Goal: Information Seeking & Learning: Learn about a topic

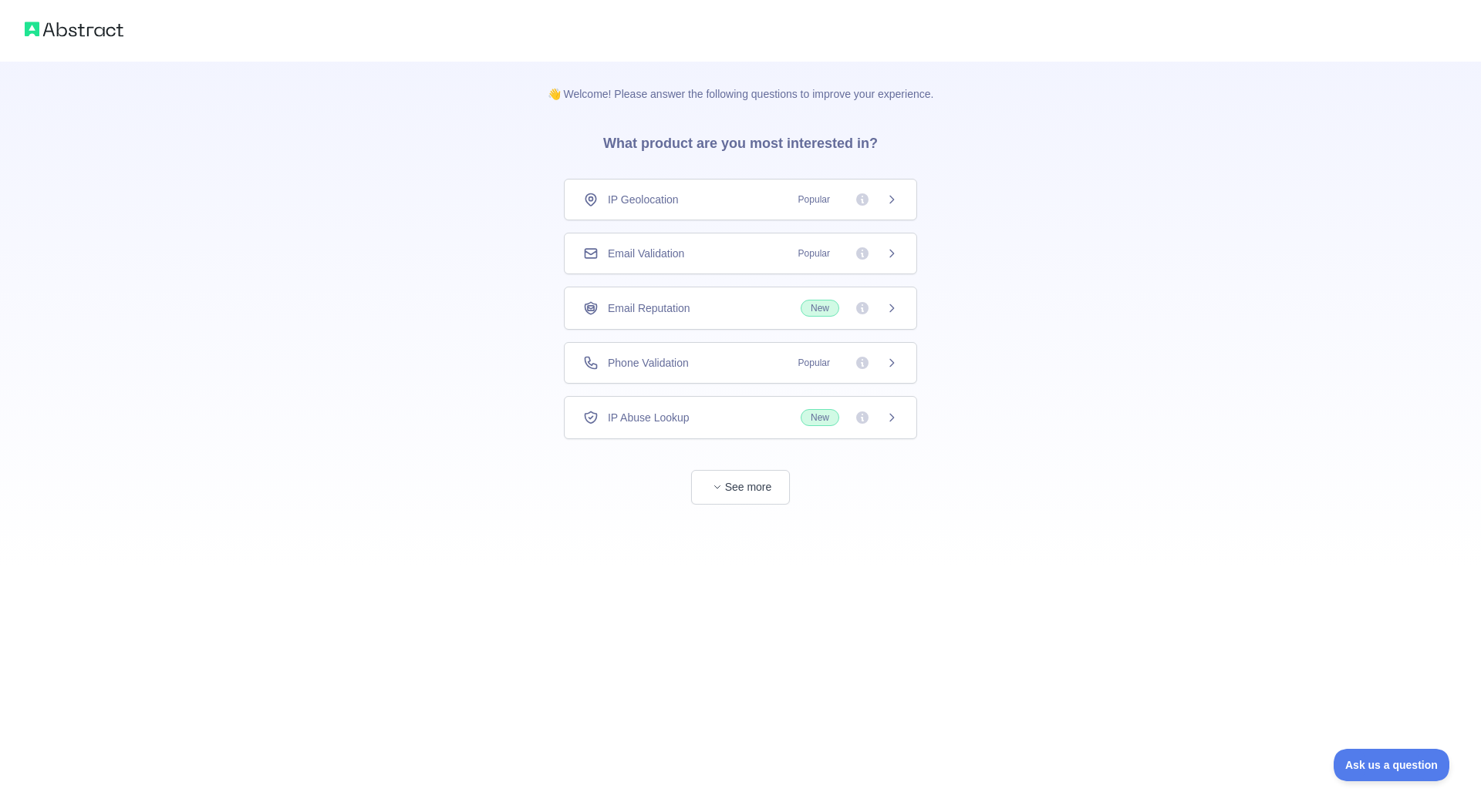
click at [889, 253] on icon at bounding box center [891, 253] width 12 height 12
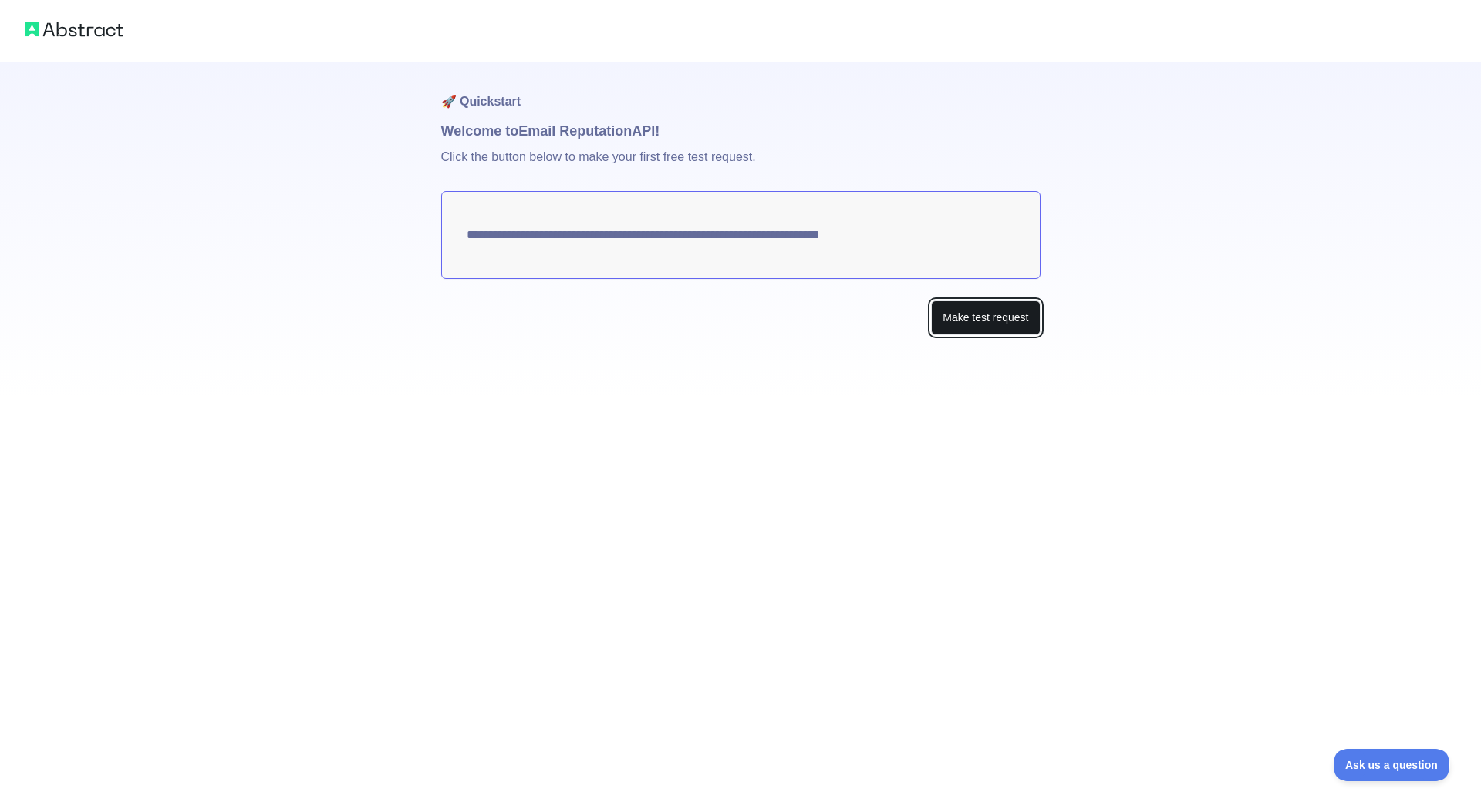
click at [983, 319] on button "Make test request" at bounding box center [985, 318] width 109 height 35
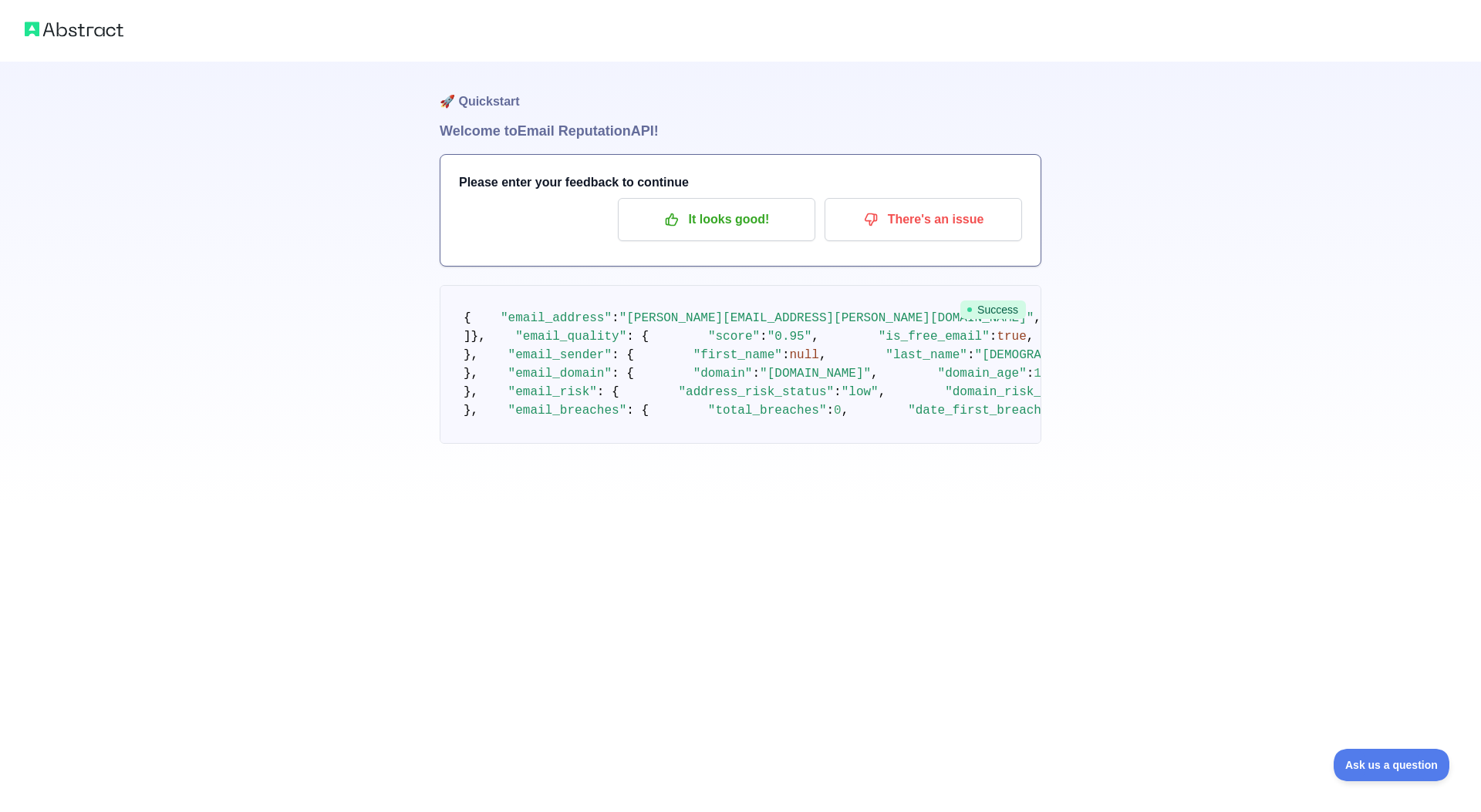
click at [92, 31] on img at bounding box center [73, 29] width 99 height 22
click at [32, 25] on img at bounding box center [73, 29] width 99 height 22
click at [733, 225] on p "It looks good!" at bounding box center [716, 220] width 174 height 26
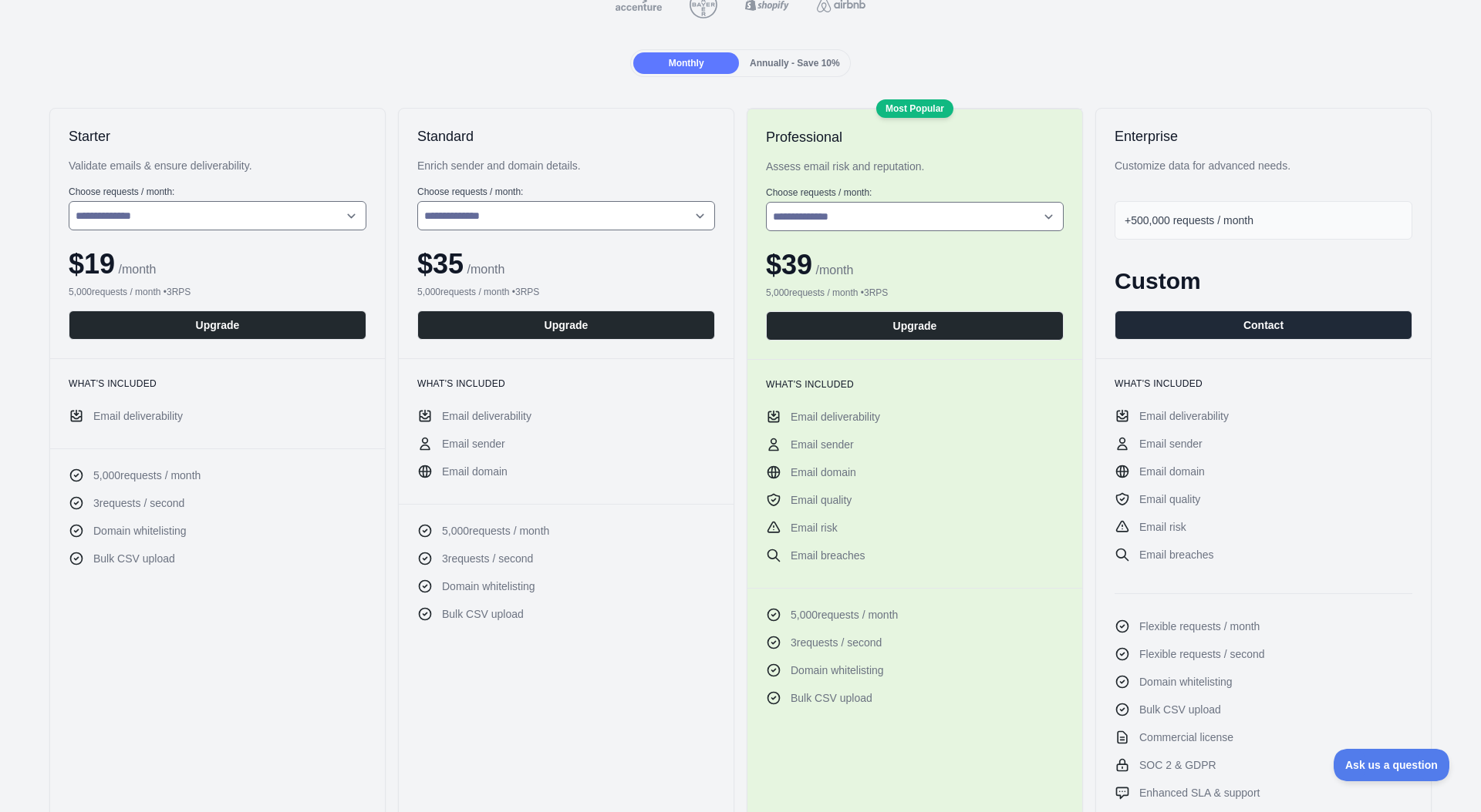
scroll to position [161, 0]
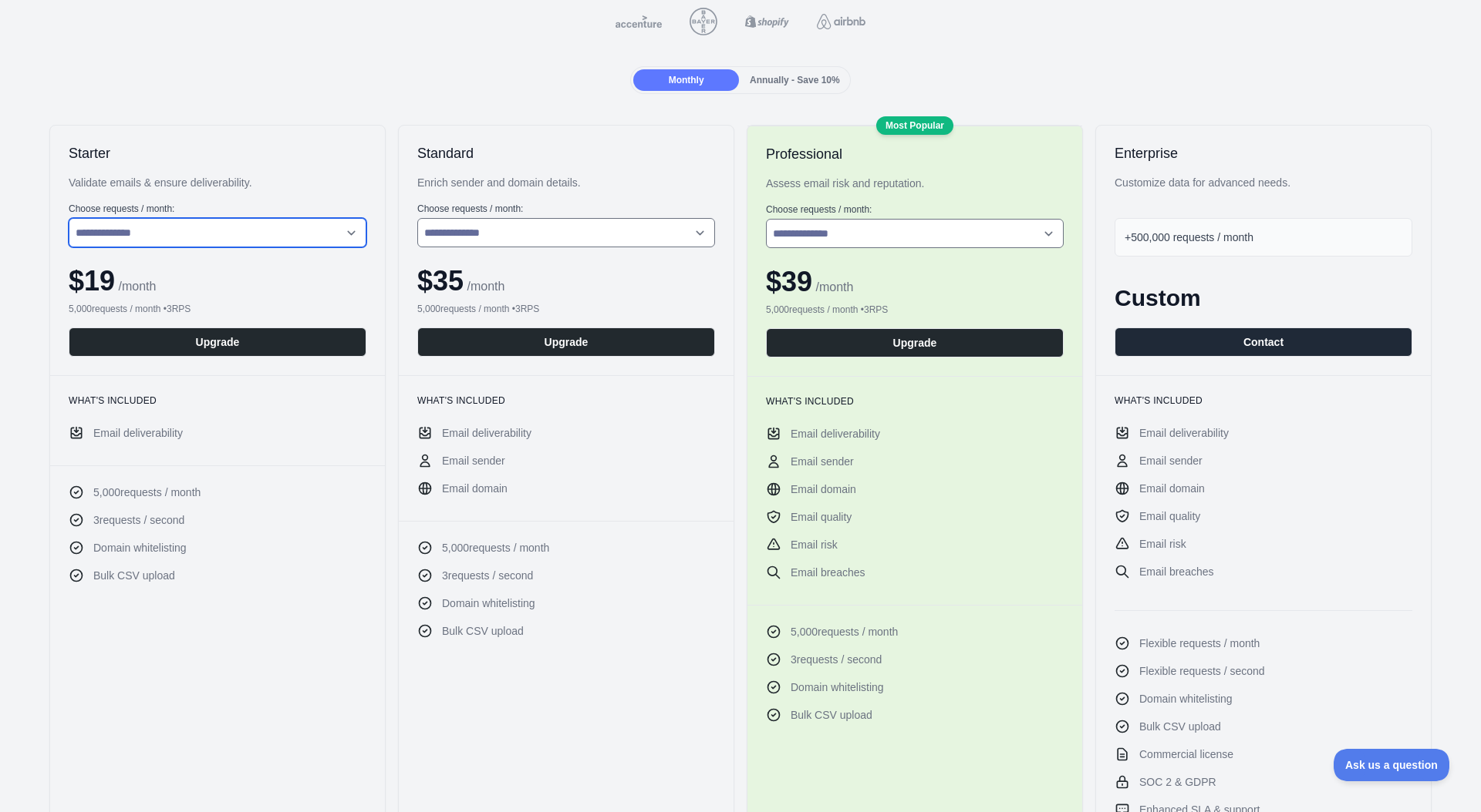
click at [327, 234] on select "**********" at bounding box center [217, 232] width 298 height 29
select select "*"
click at [69, 218] on select "**********" at bounding box center [217, 232] width 298 height 29
click at [540, 235] on select "**********" at bounding box center [566, 232] width 298 height 29
select select "*"
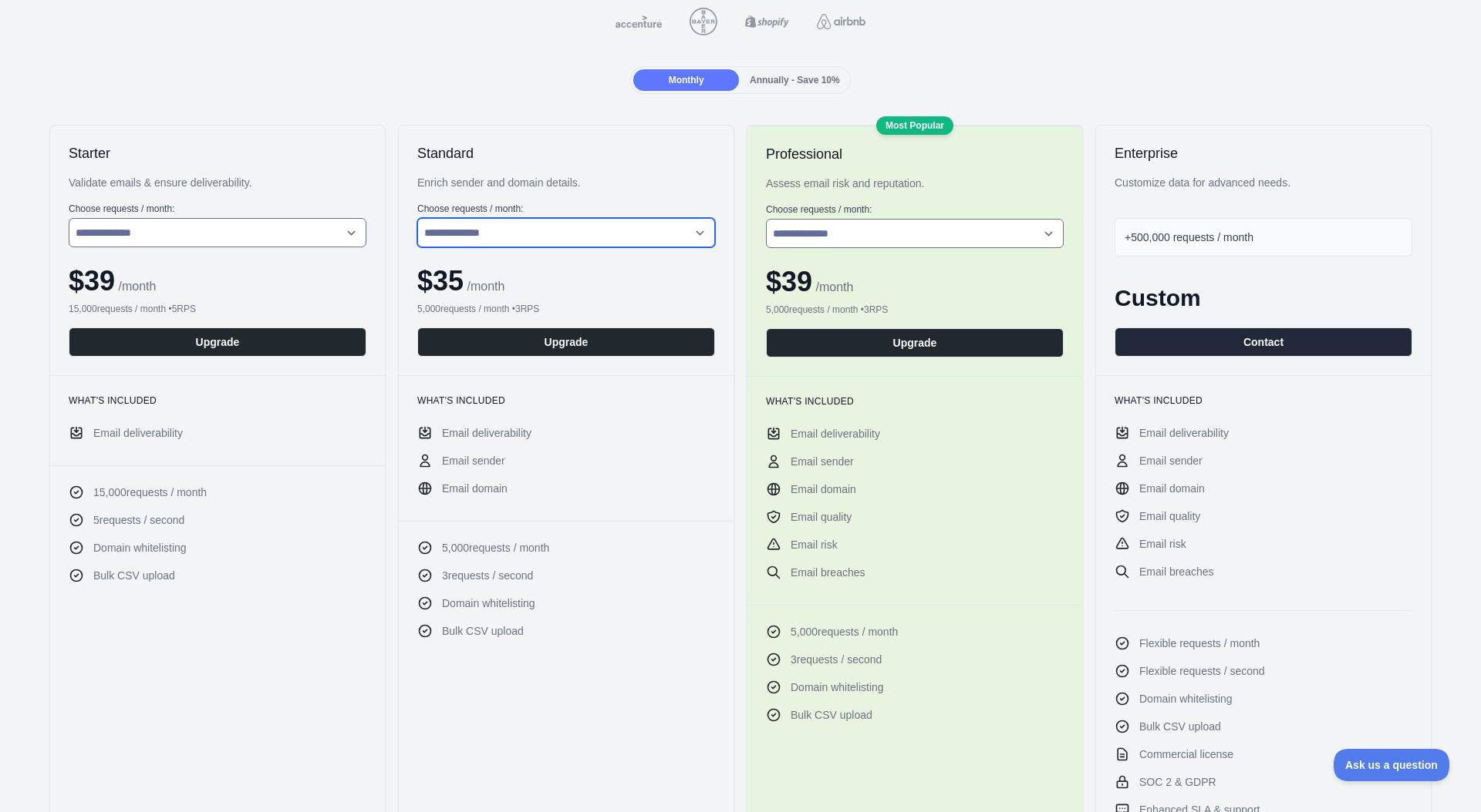
click at [418, 218] on select "**********" at bounding box center [566, 232] width 298 height 29
click at [881, 238] on select "**********" at bounding box center [914, 233] width 298 height 29
select select "*"
click at [765, 219] on select "**********" at bounding box center [914, 233] width 298 height 29
click at [1235, 239] on span "+500,000 requests / month" at bounding box center [1189, 237] width 129 height 12
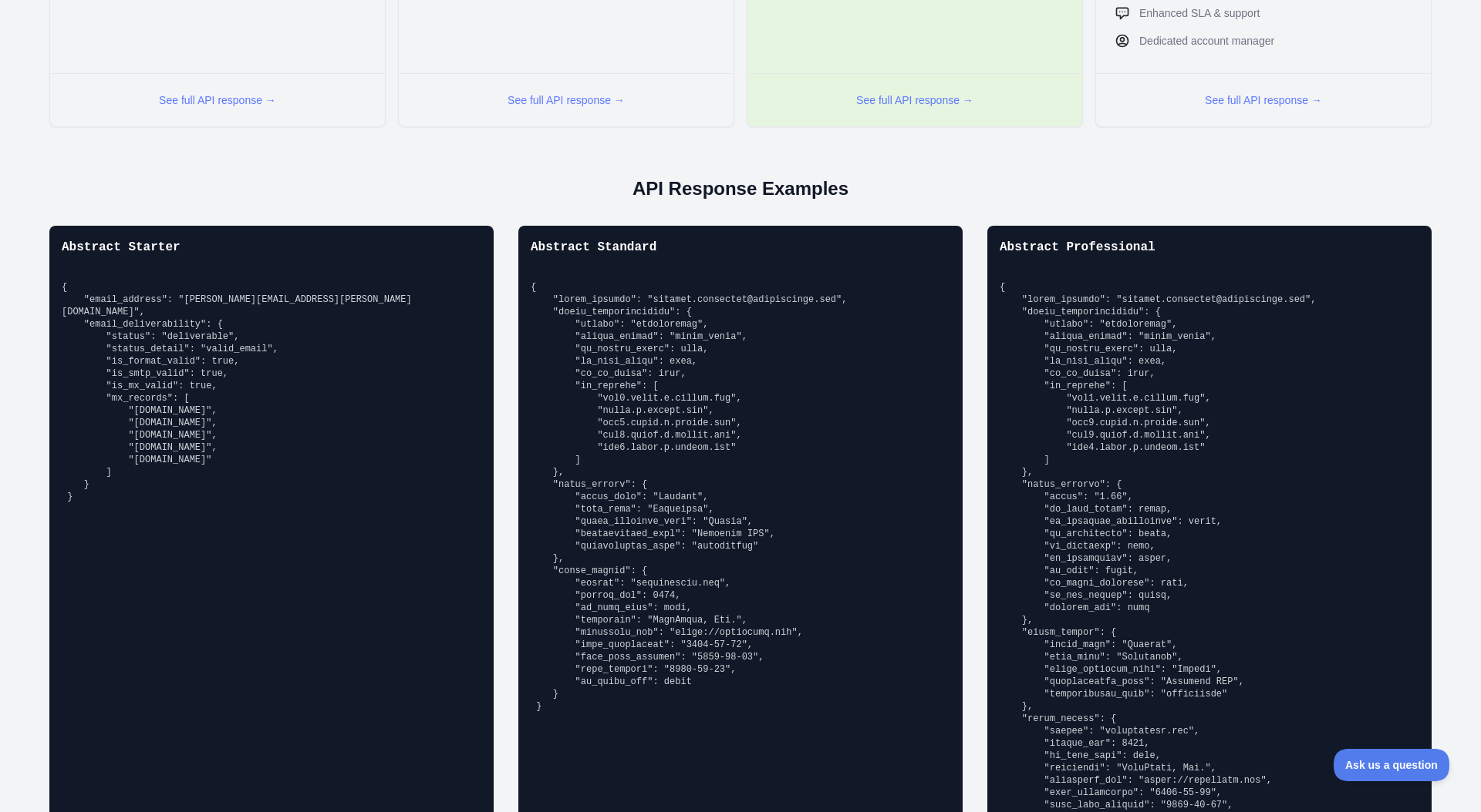
scroll to position [953, 0]
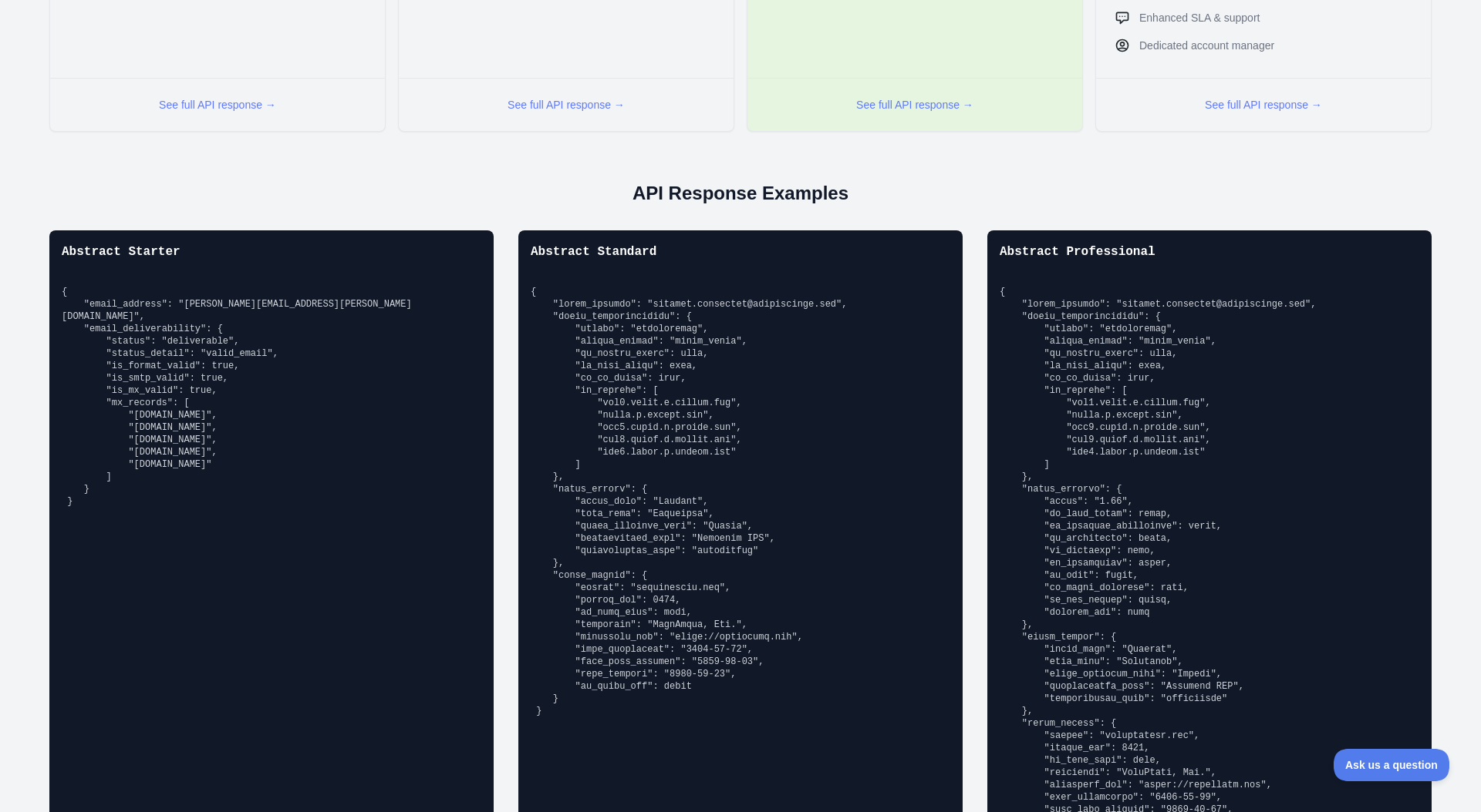
drag, startPoint x: 229, startPoint y: 107, endPoint x: 273, endPoint y: 115, distance: 44.7
click at [229, 107] on button "See full API response →" at bounding box center [217, 104] width 118 height 15
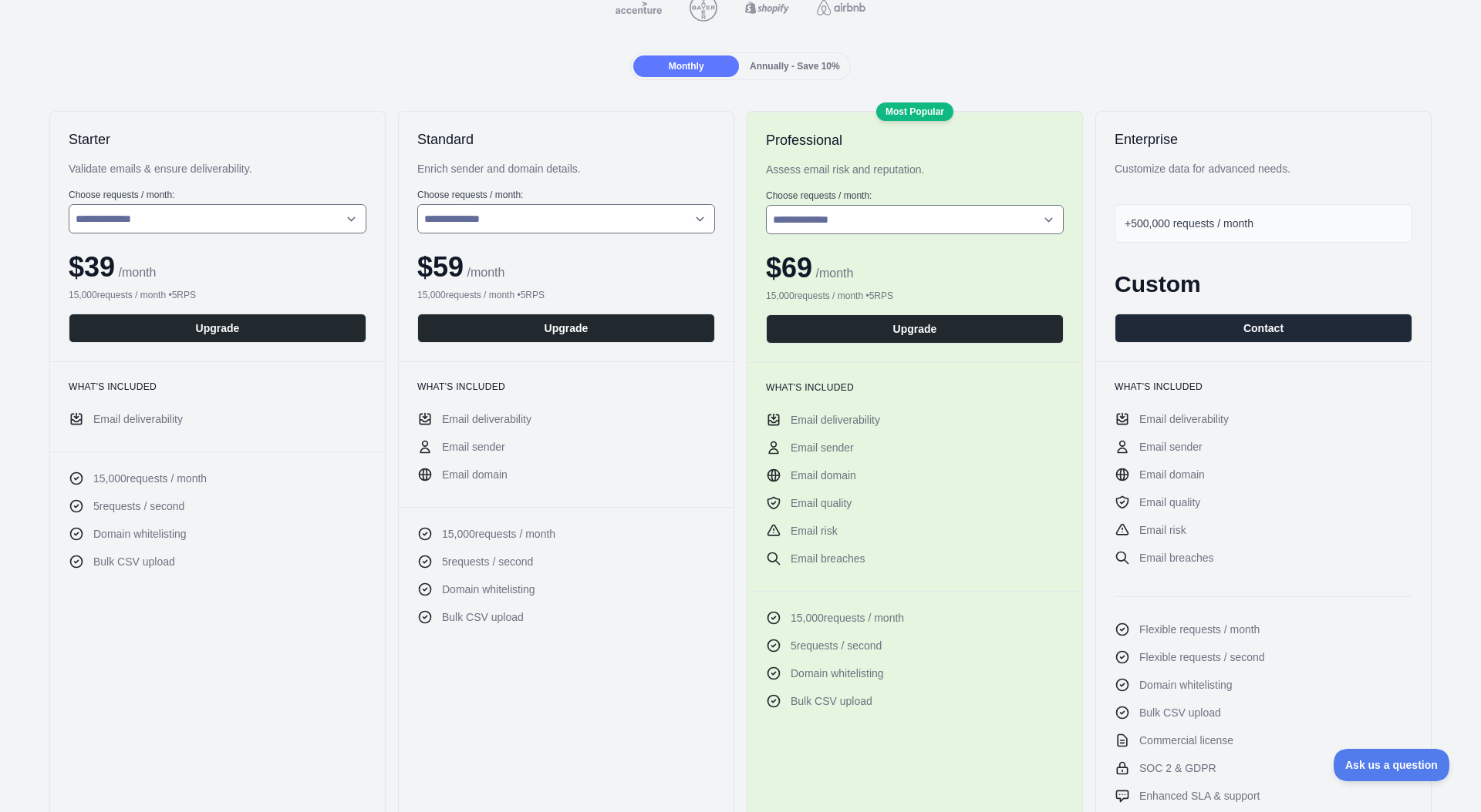
scroll to position [0, 0]
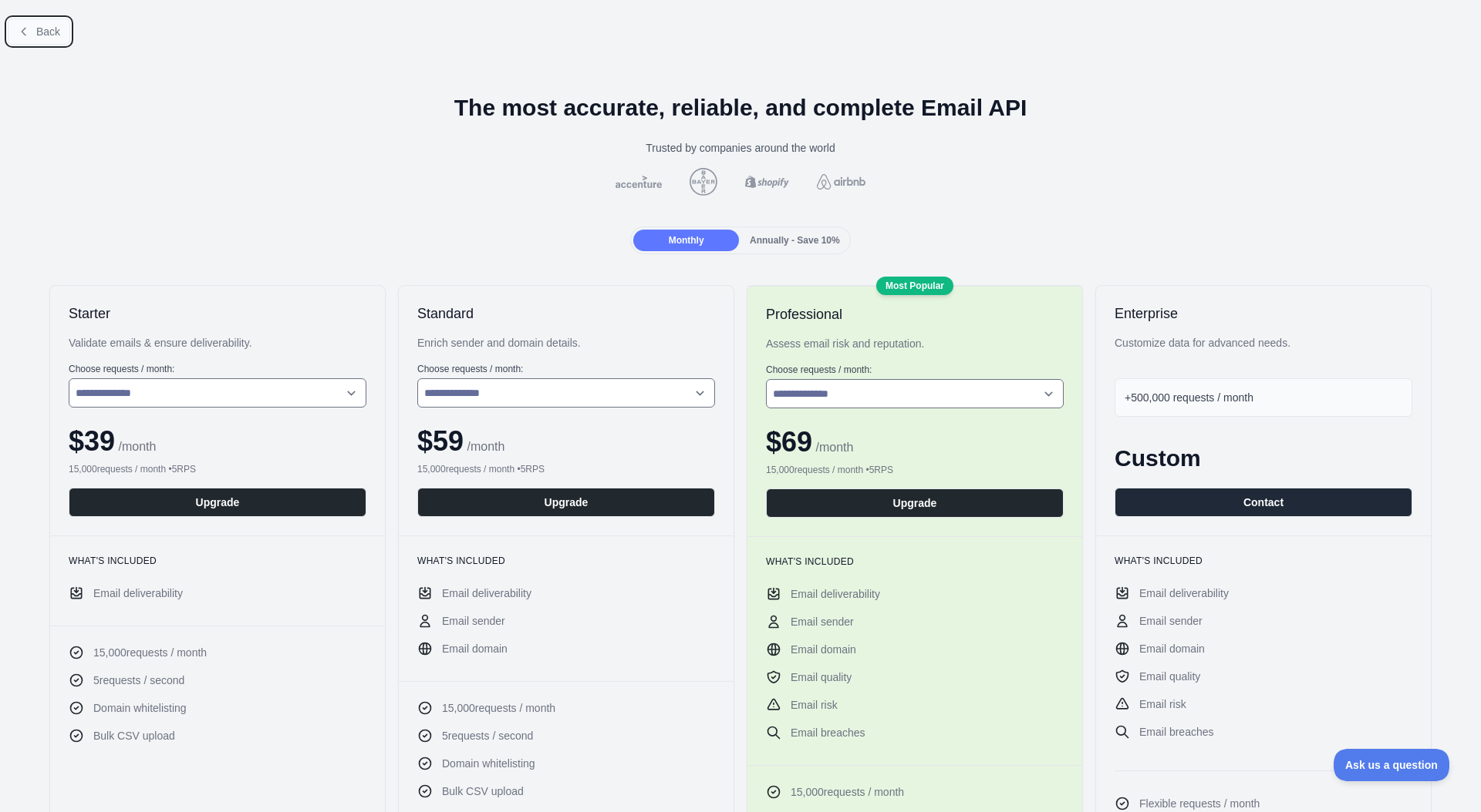
click at [45, 36] on span "Back" at bounding box center [48, 31] width 24 height 12
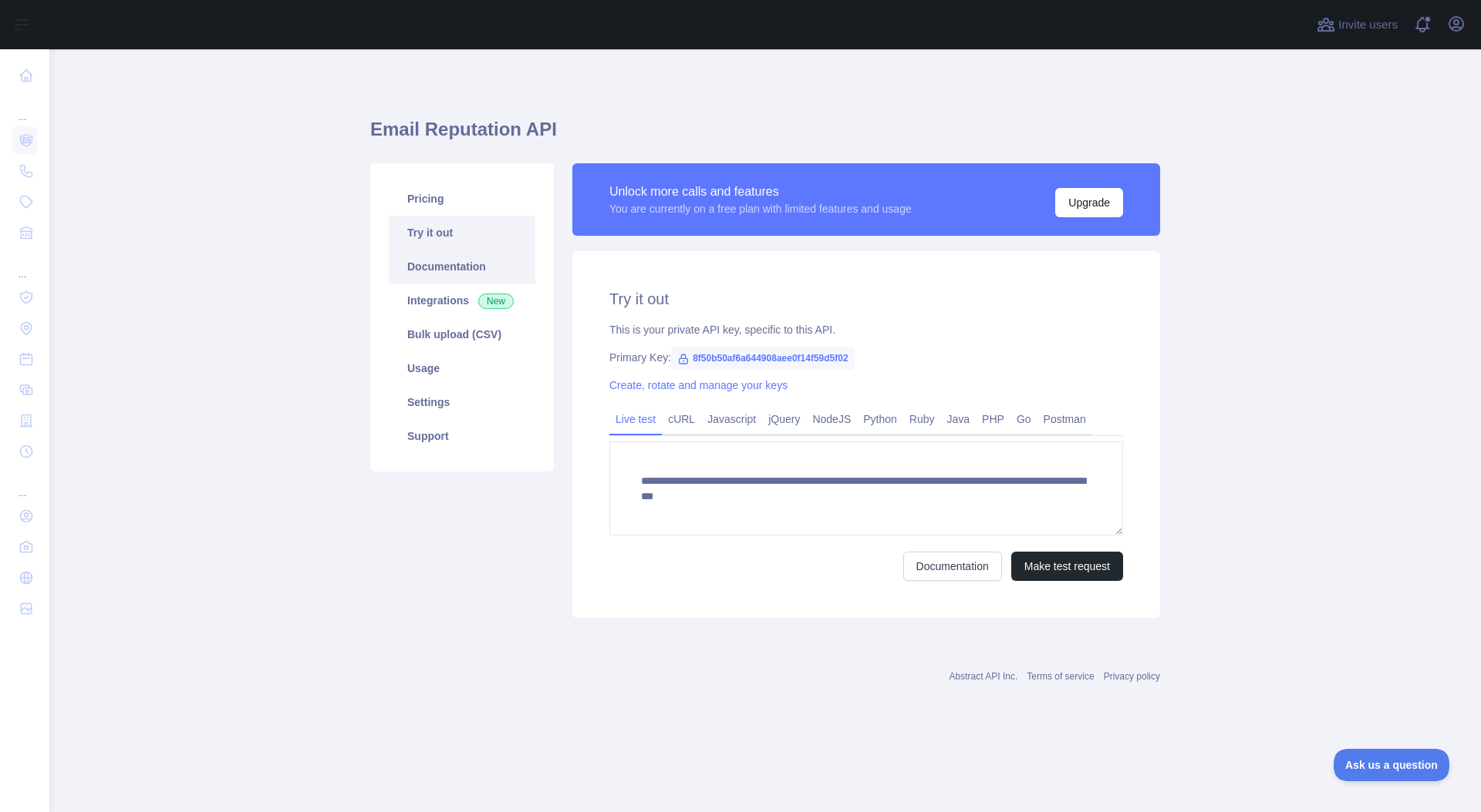
click at [449, 268] on link "Documentation" at bounding box center [462, 267] width 147 height 34
click at [442, 401] on link "Settings" at bounding box center [462, 402] width 147 height 34
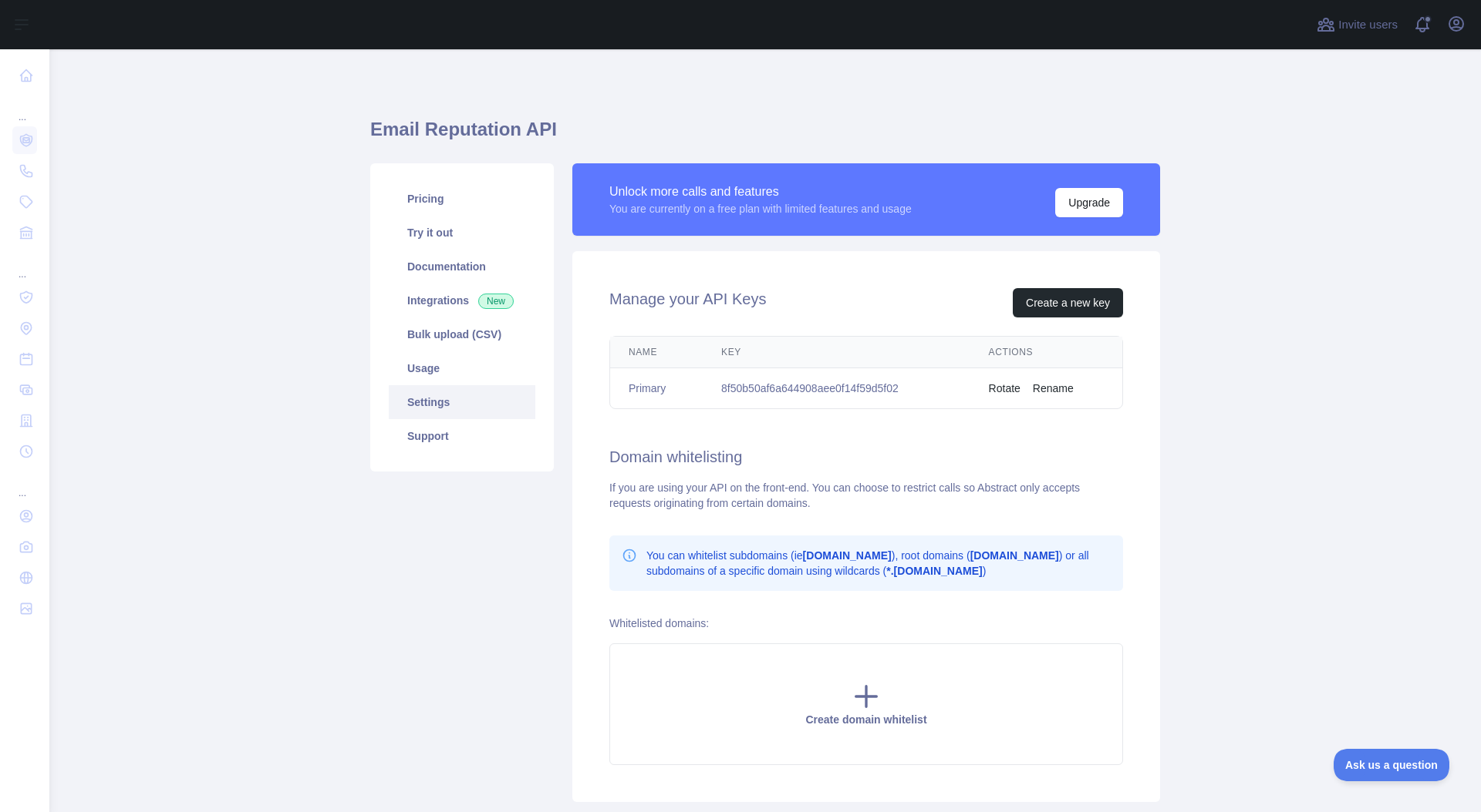
scroll to position [104, 0]
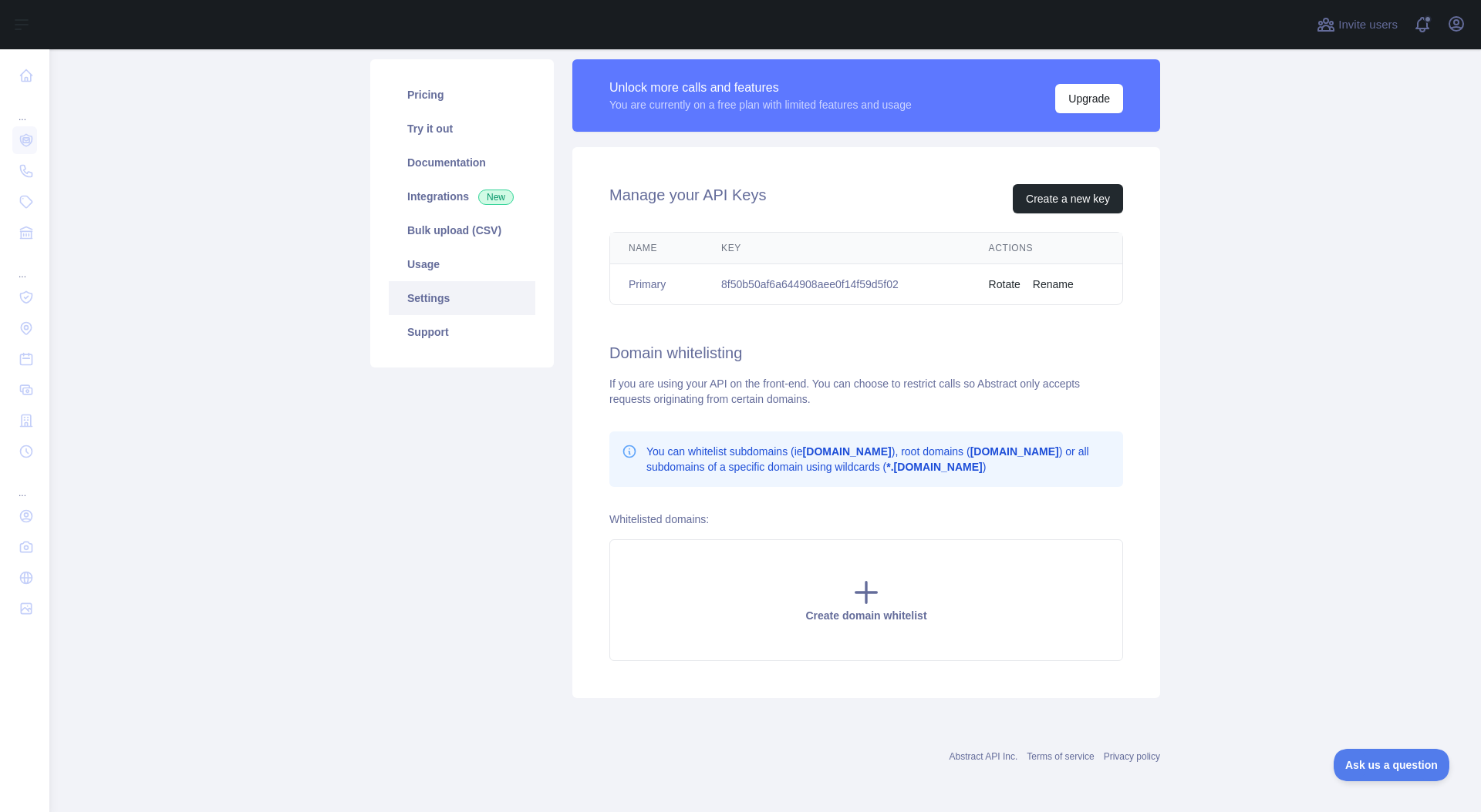
click at [679, 355] on h2 "Domain whitelisting" at bounding box center [866, 352] width 513 height 22
drag, startPoint x: 679, startPoint y: 355, endPoint x: 737, endPoint y: 358, distance: 58.1
click at [680, 355] on h2 "Domain whitelisting" at bounding box center [866, 352] width 513 height 22
click at [739, 358] on h2 "Domain whitelisting" at bounding box center [866, 352] width 513 height 22
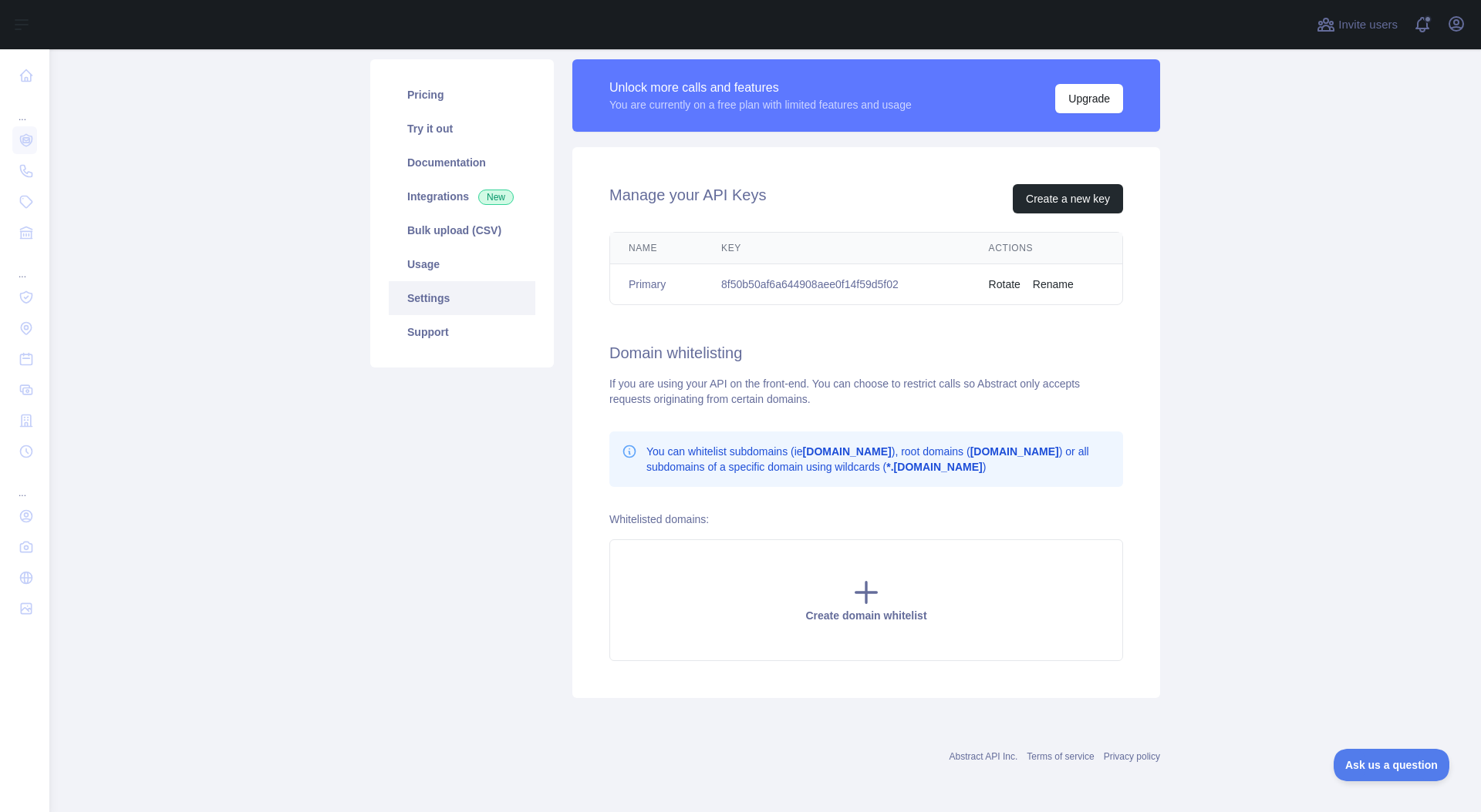
click at [856, 275] on td "8f50b50af6a644908aee0f14f59d5f02" at bounding box center [836, 284] width 268 height 40
copy td "8f50b50af6a644908aee0f14f59d5f02"
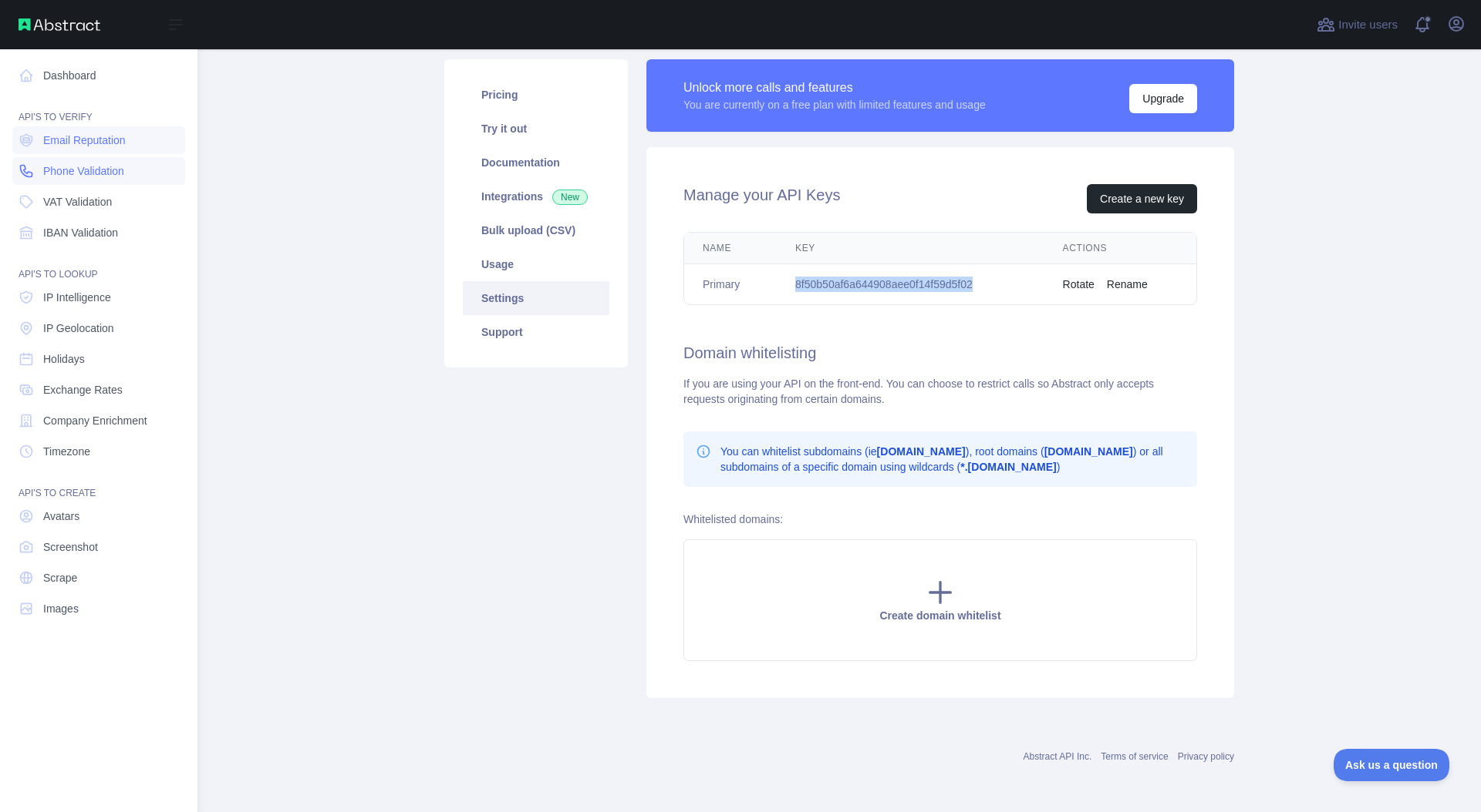
click at [65, 175] on span "Phone Validation" at bounding box center [84, 171] width 81 height 15
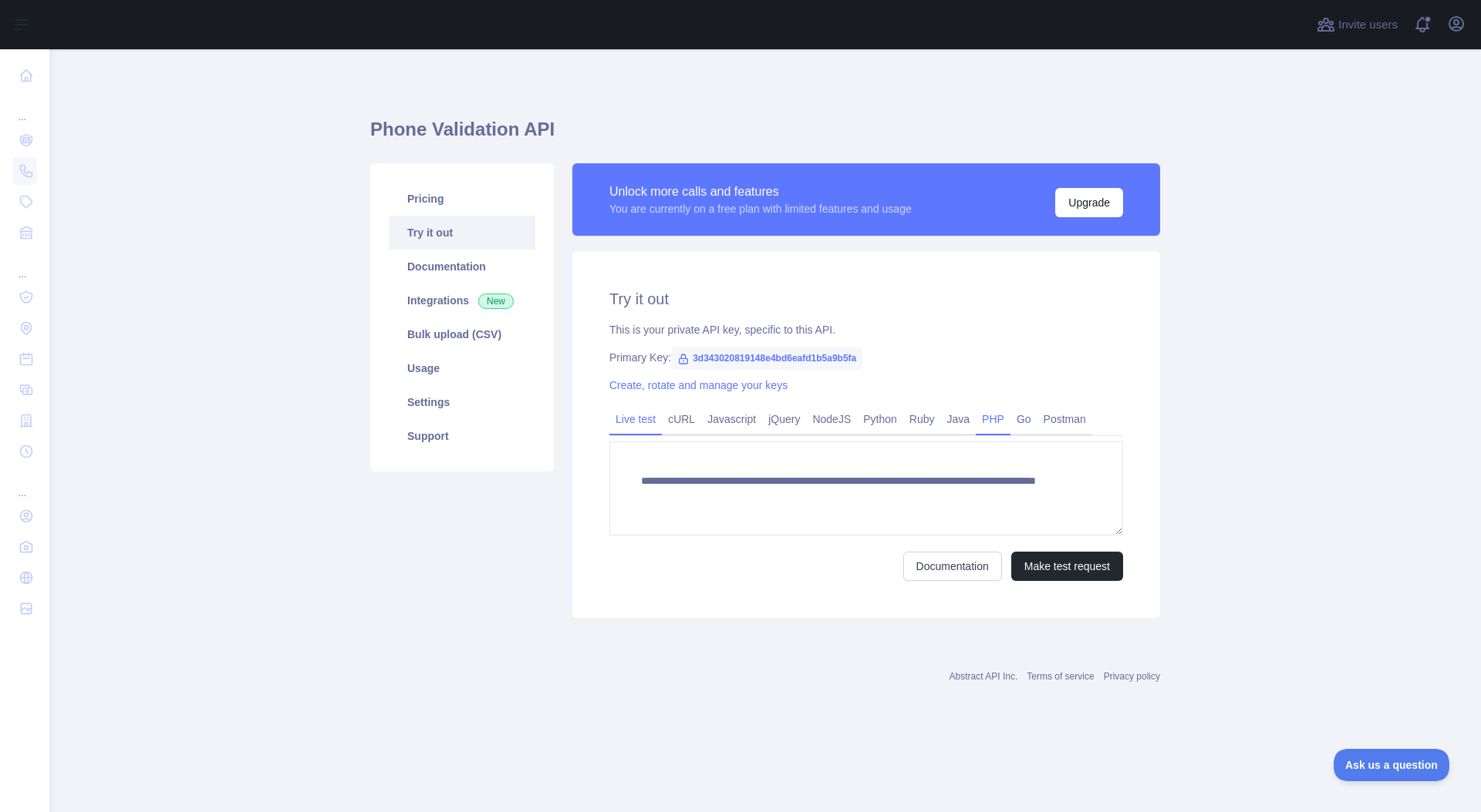
click at [994, 422] on link "PHP" at bounding box center [993, 419] width 35 height 24
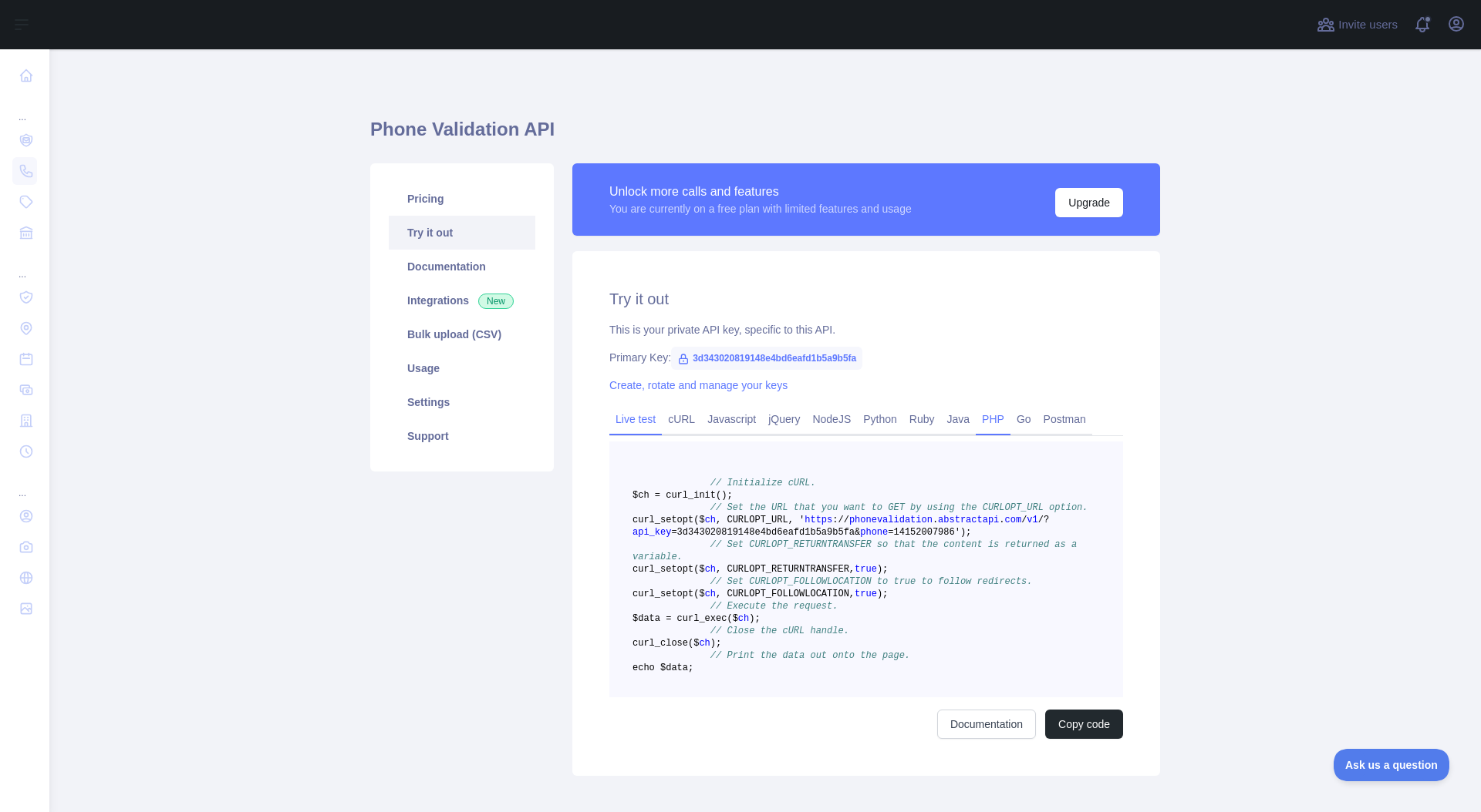
click at [627, 418] on link "Live test" at bounding box center [636, 419] width 53 height 24
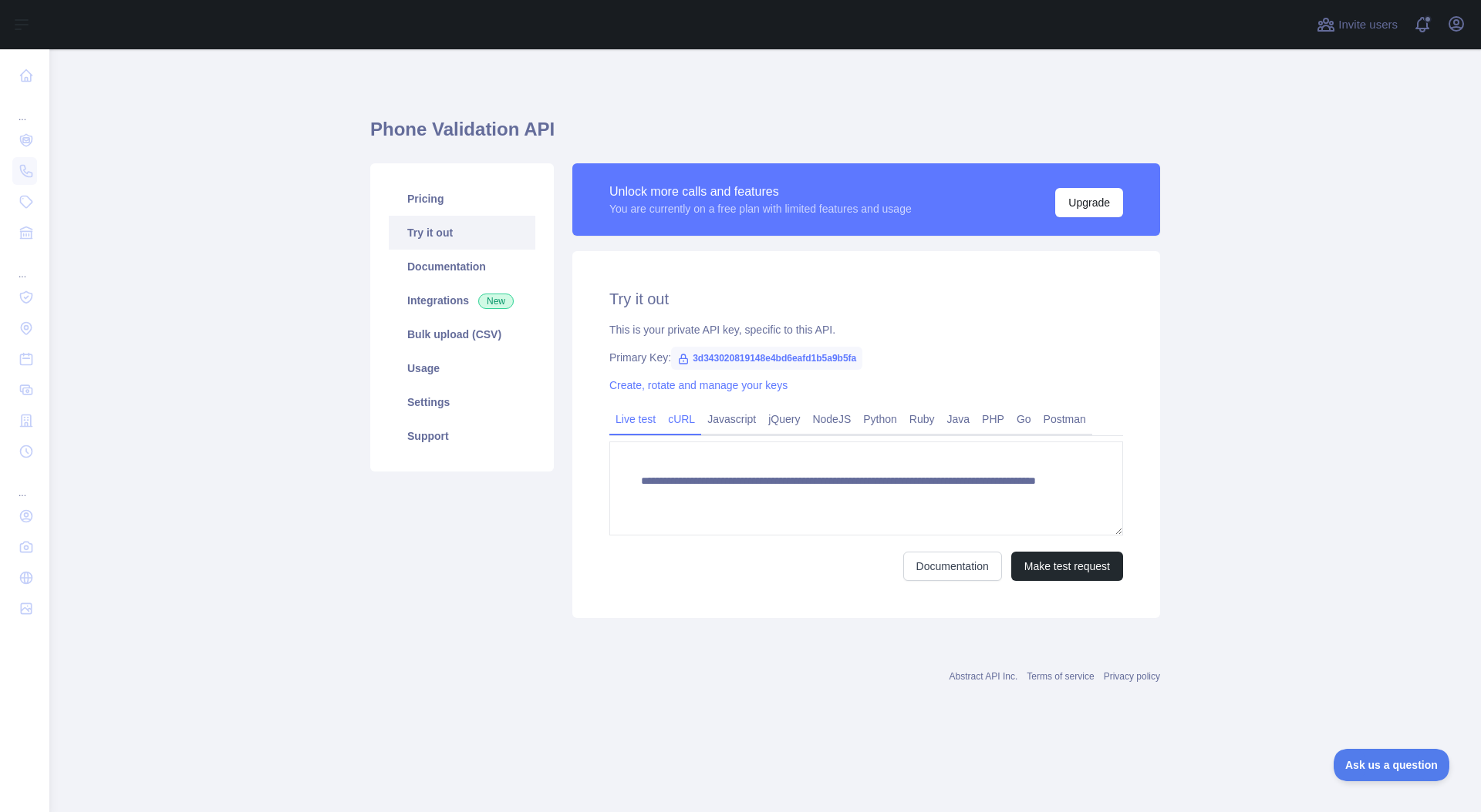
click at [682, 417] on link "cURL" at bounding box center [682, 419] width 39 height 24
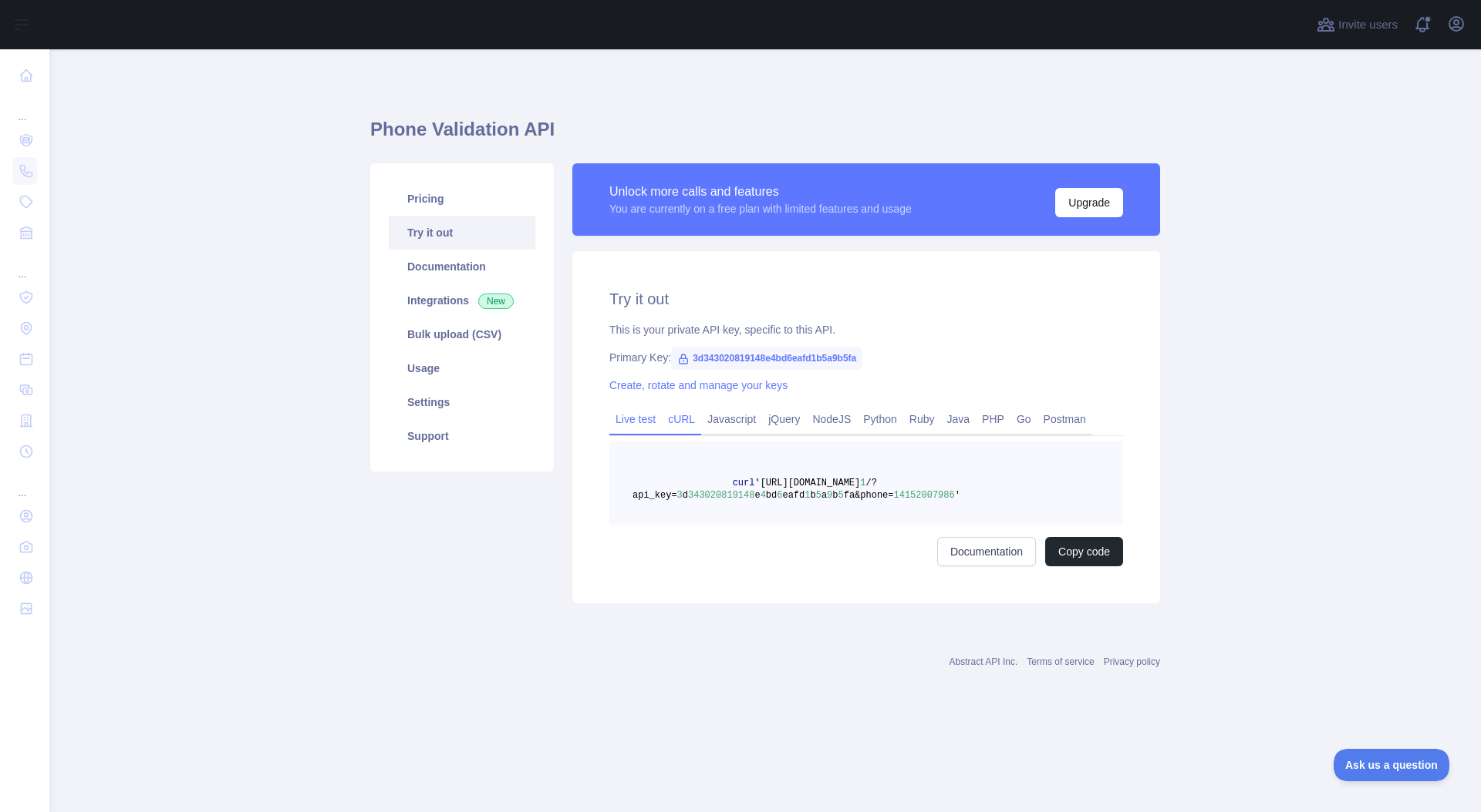
click at [649, 421] on link "Live test" at bounding box center [636, 419] width 53 height 24
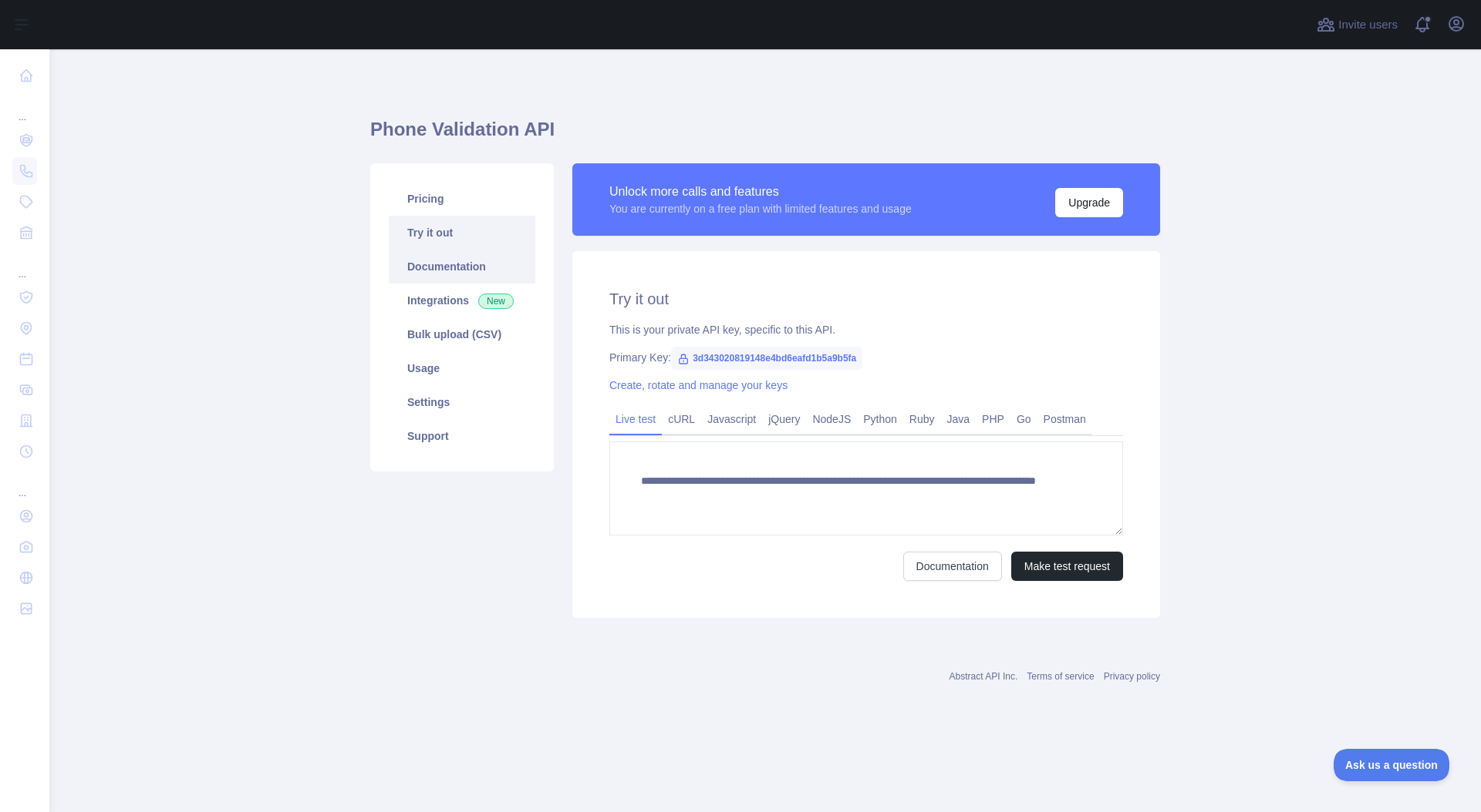
click at [459, 262] on link "Documentation" at bounding box center [462, 267] width 147 height 34
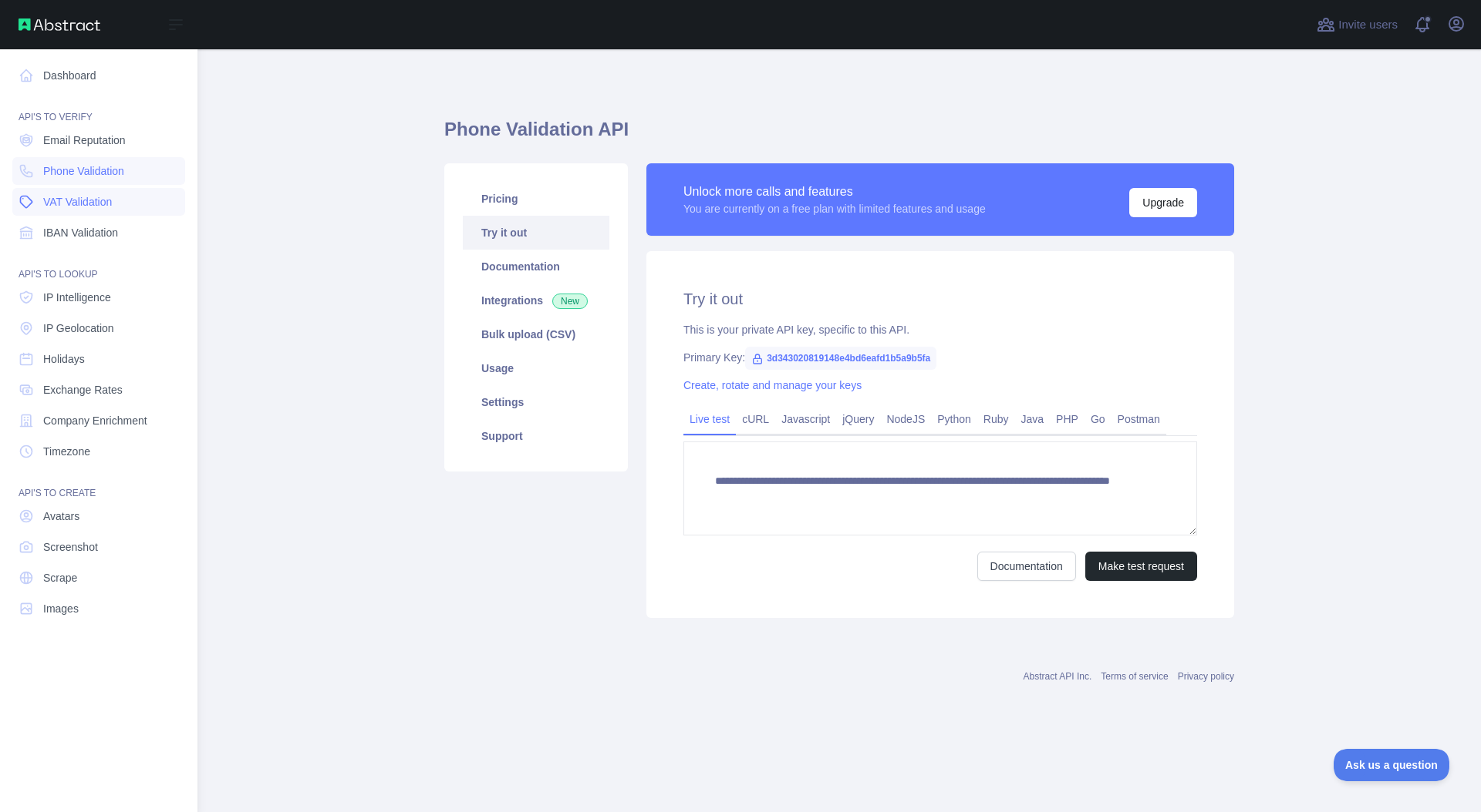
click at [72, 204] on span "VAT Validation" at bounding box center [77, 202] width 69 height 15
click at [84, 197] on span "VAT Validation" at bounding box center [77, 202] width 69 height 15
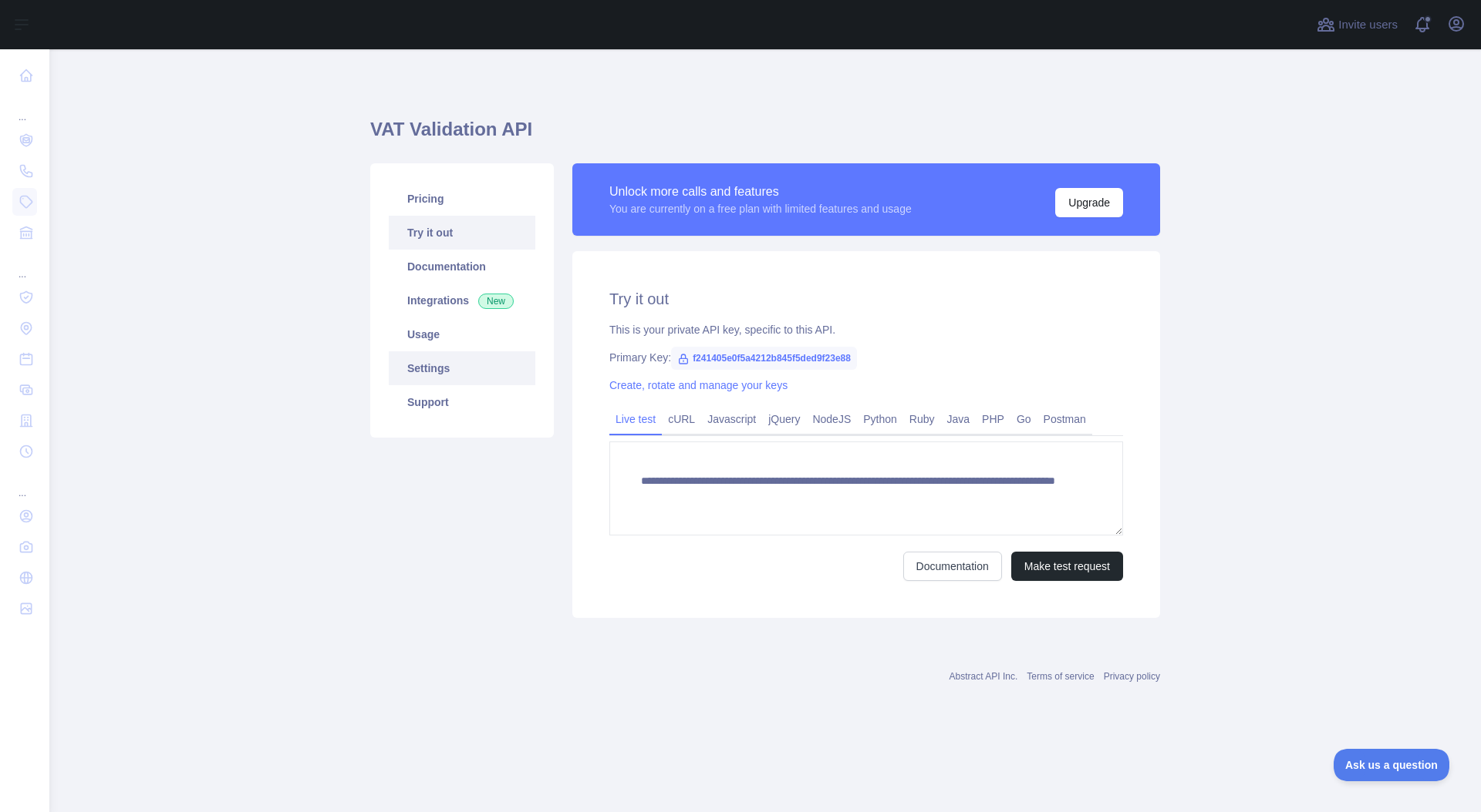
click at [435, 373] on link "Settings" at bounding box center [462, 368] width 147 height 34
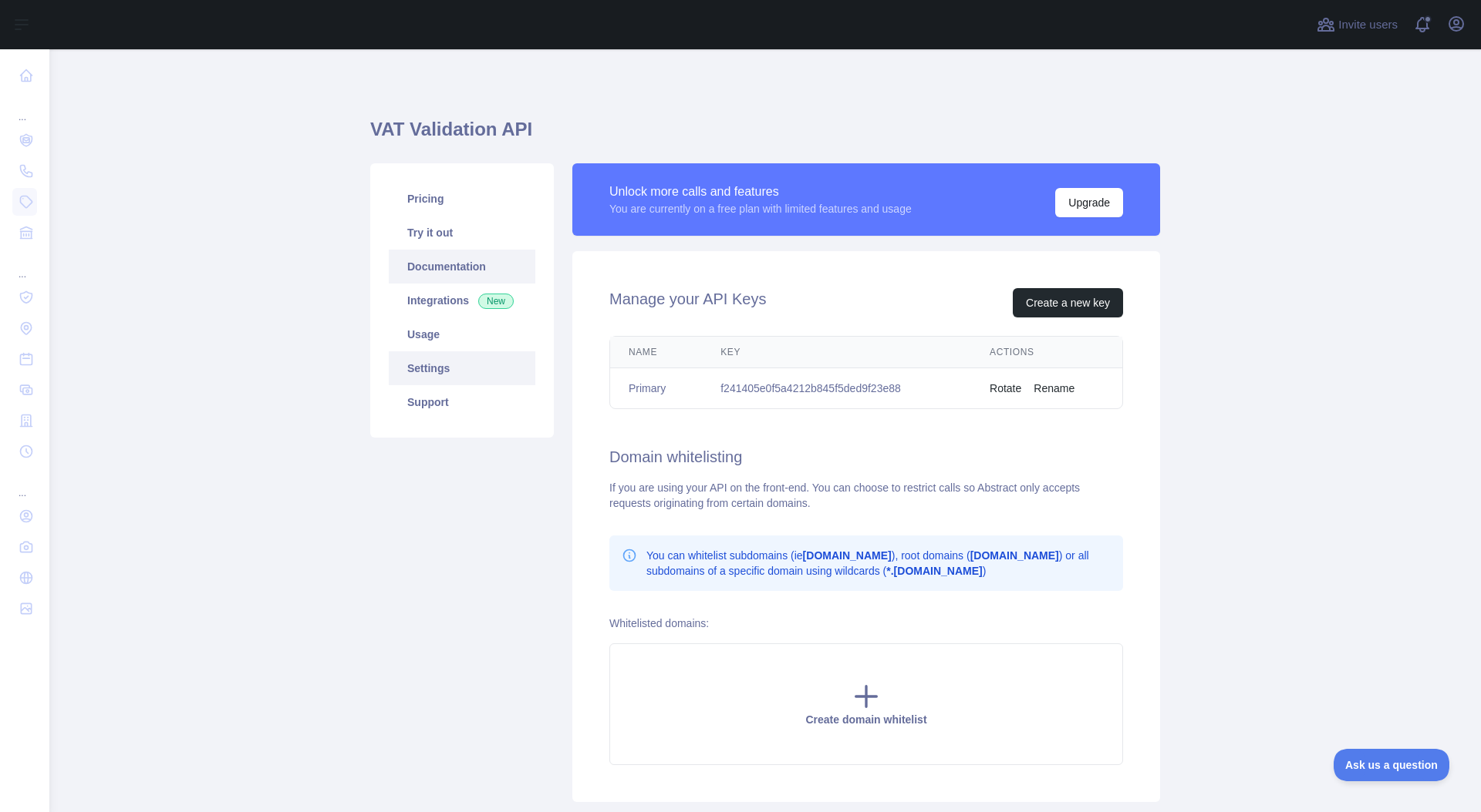
click at [457, 260] on link "Documentation" at bounding box center [462, 267] width 147 height 34
click at [439, 338] on link "Usage" at bounding box center [462, 335] width 147 height 34
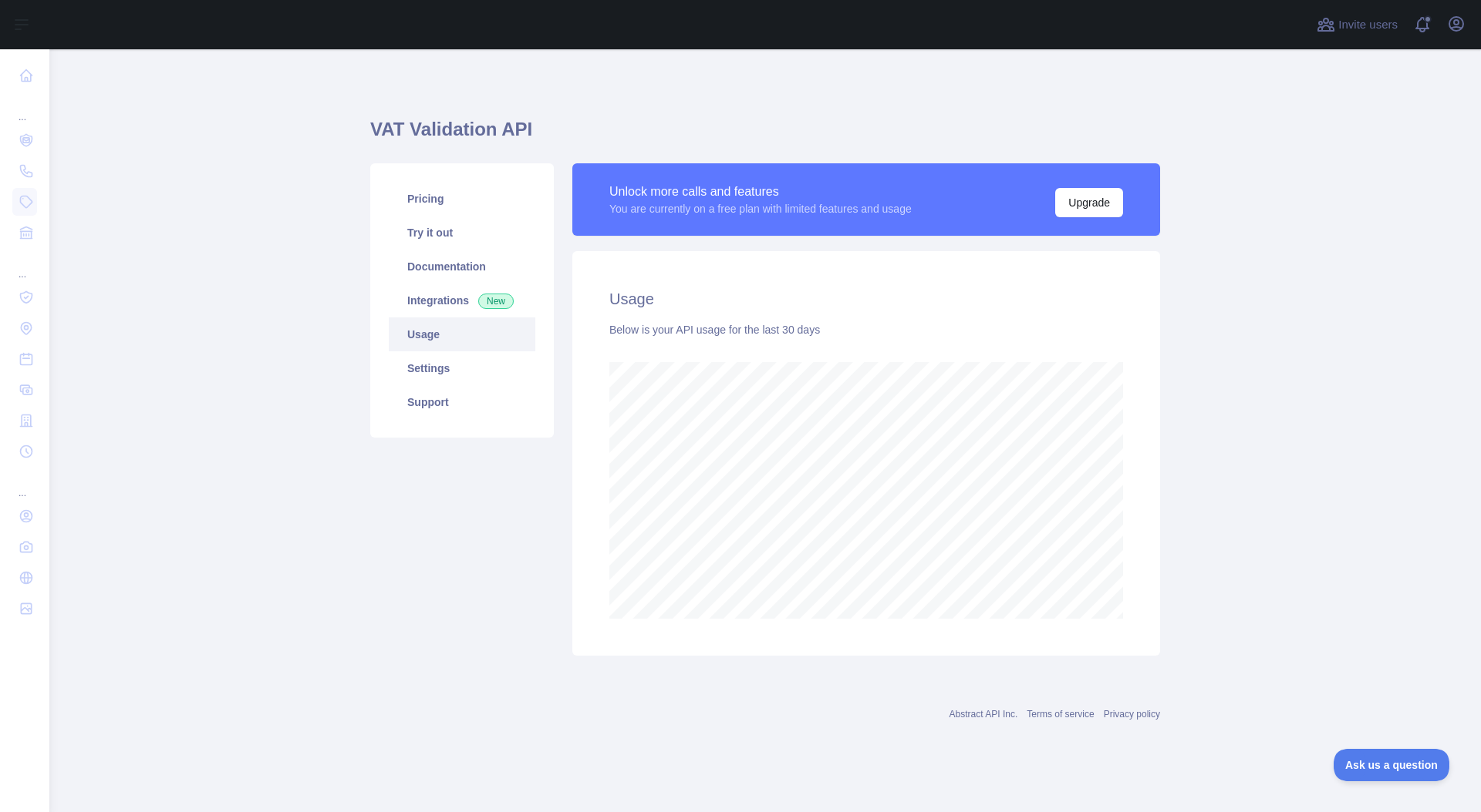
scroll to position [763, 1431]
click at [460, 293] on link "Integrations New" at bounding box center [462, 301] width 147 height 34
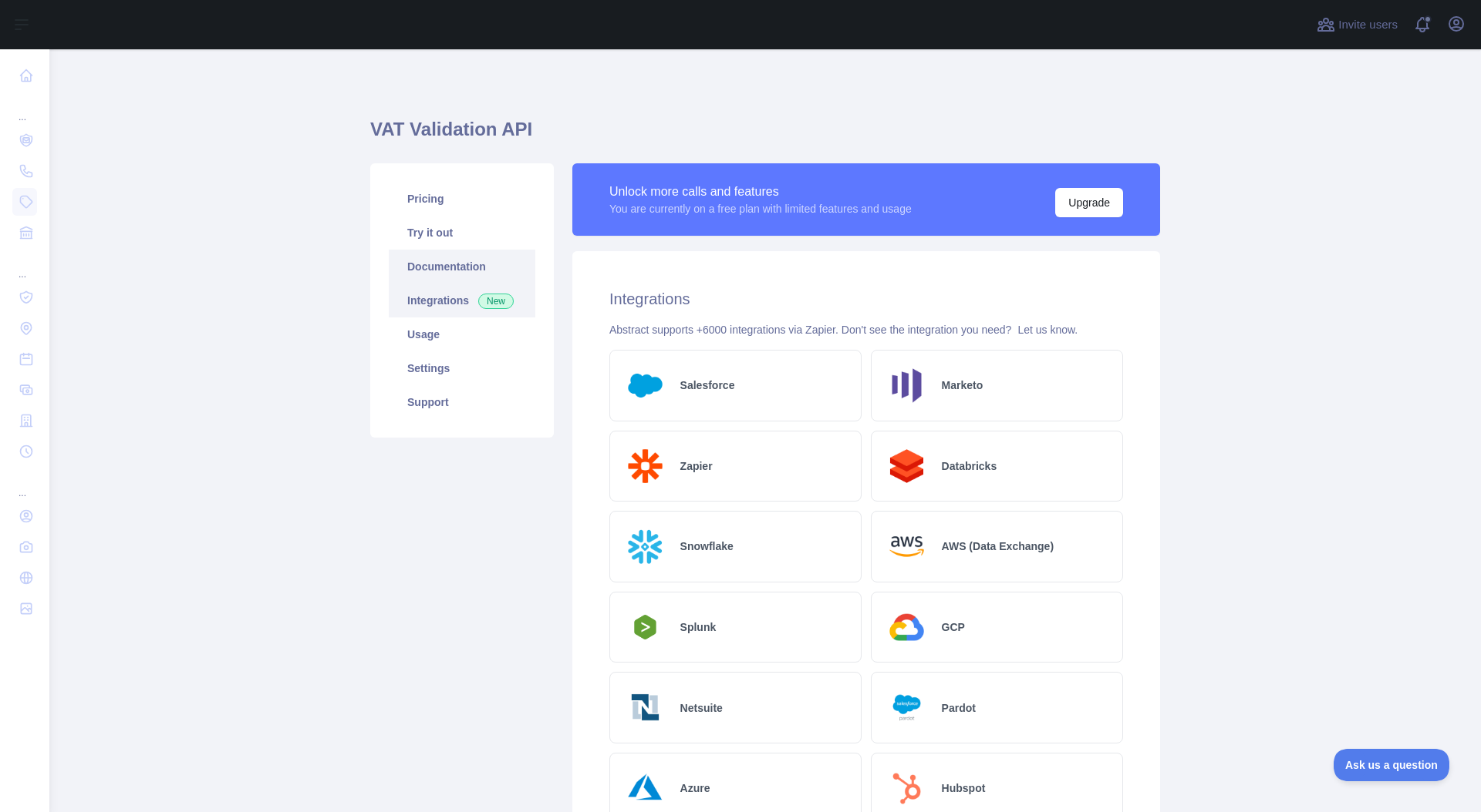
click at [447, 271] on link "Documentation" at bounding box center [462, 267] width 147 height 34
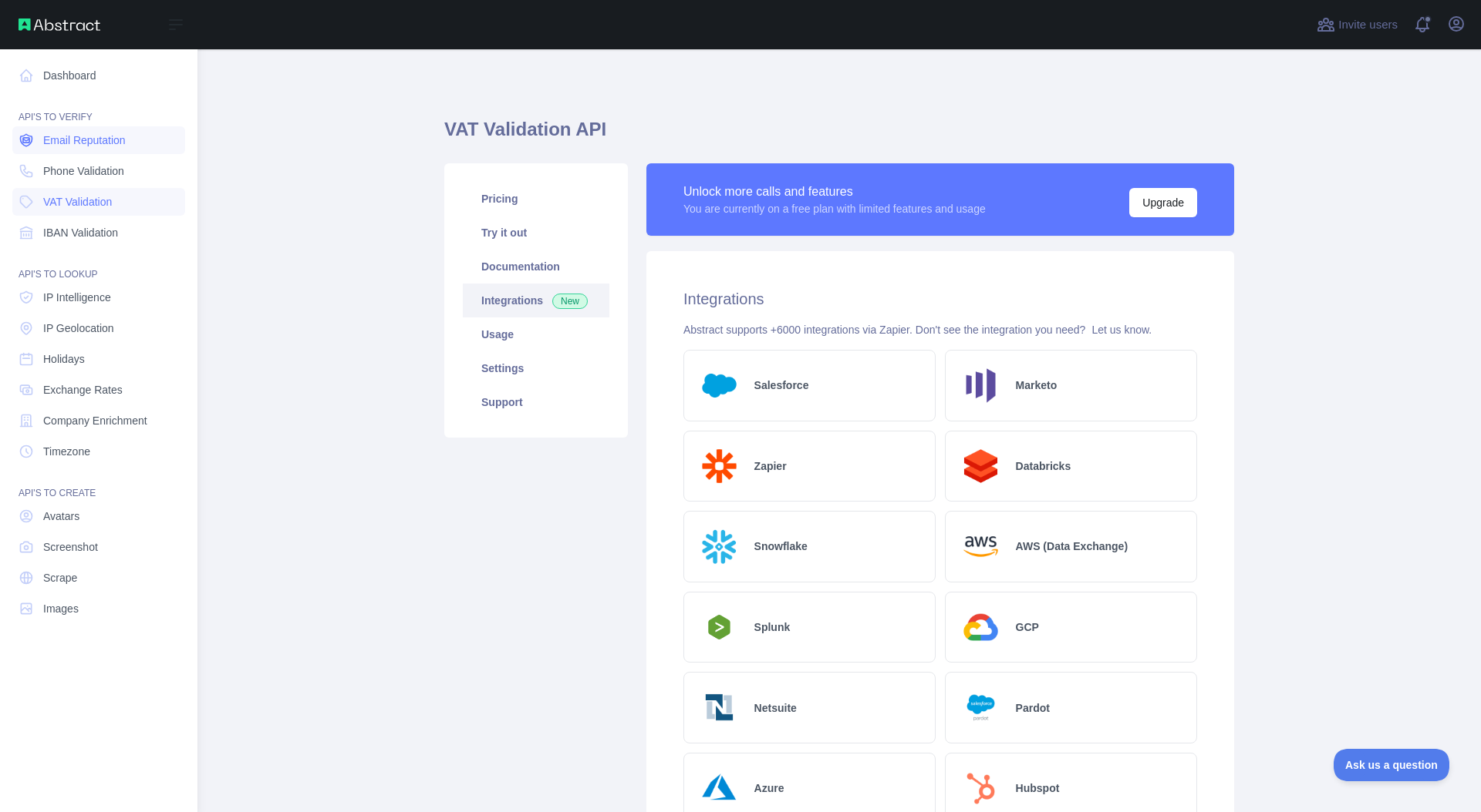
click at [80, 144] on span "Email Reputation" at bounding box center [85, 140] width 83 height 15
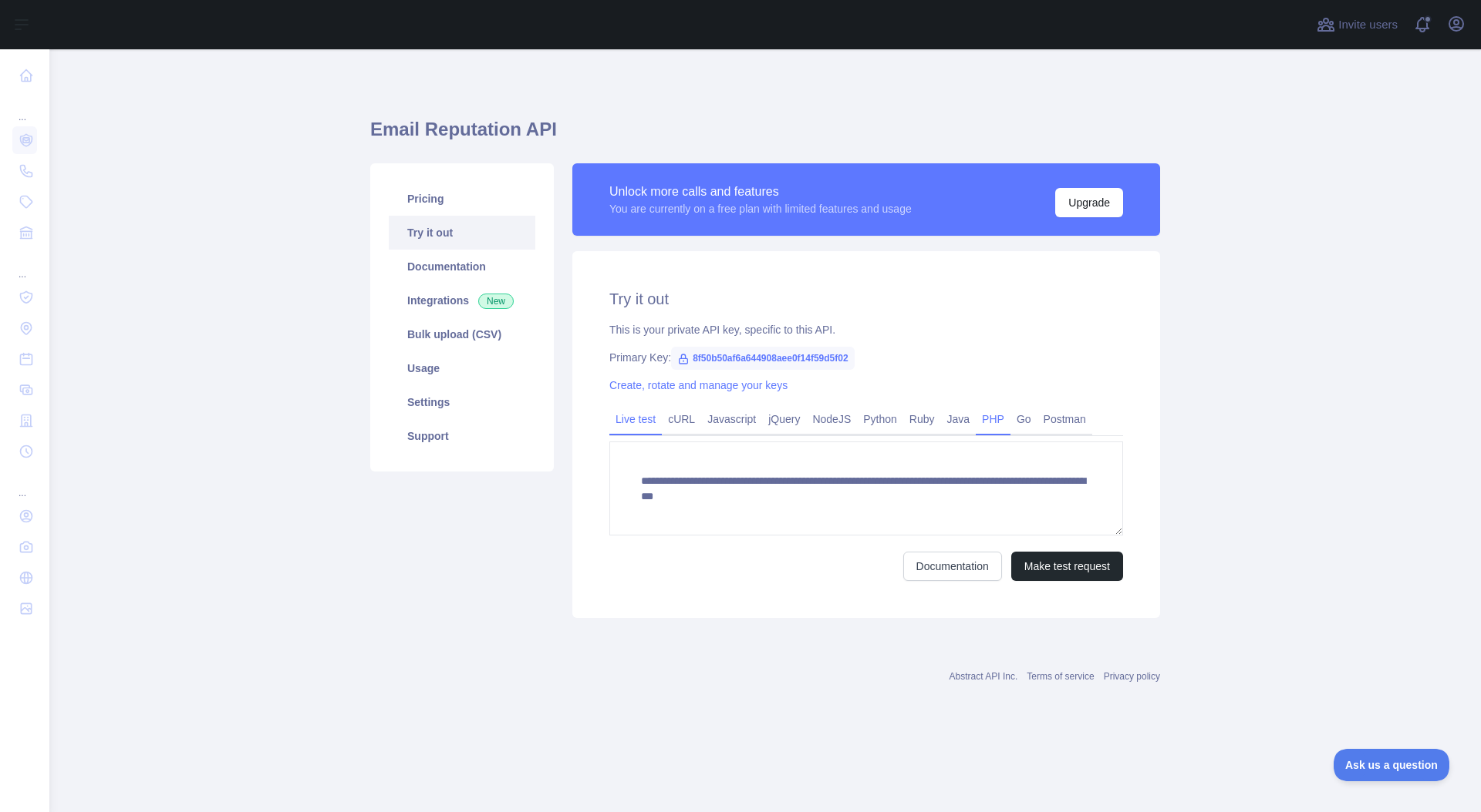
click at [1010, 415] on link "PHP" at bounding box center [993, 419] width 35 height 24
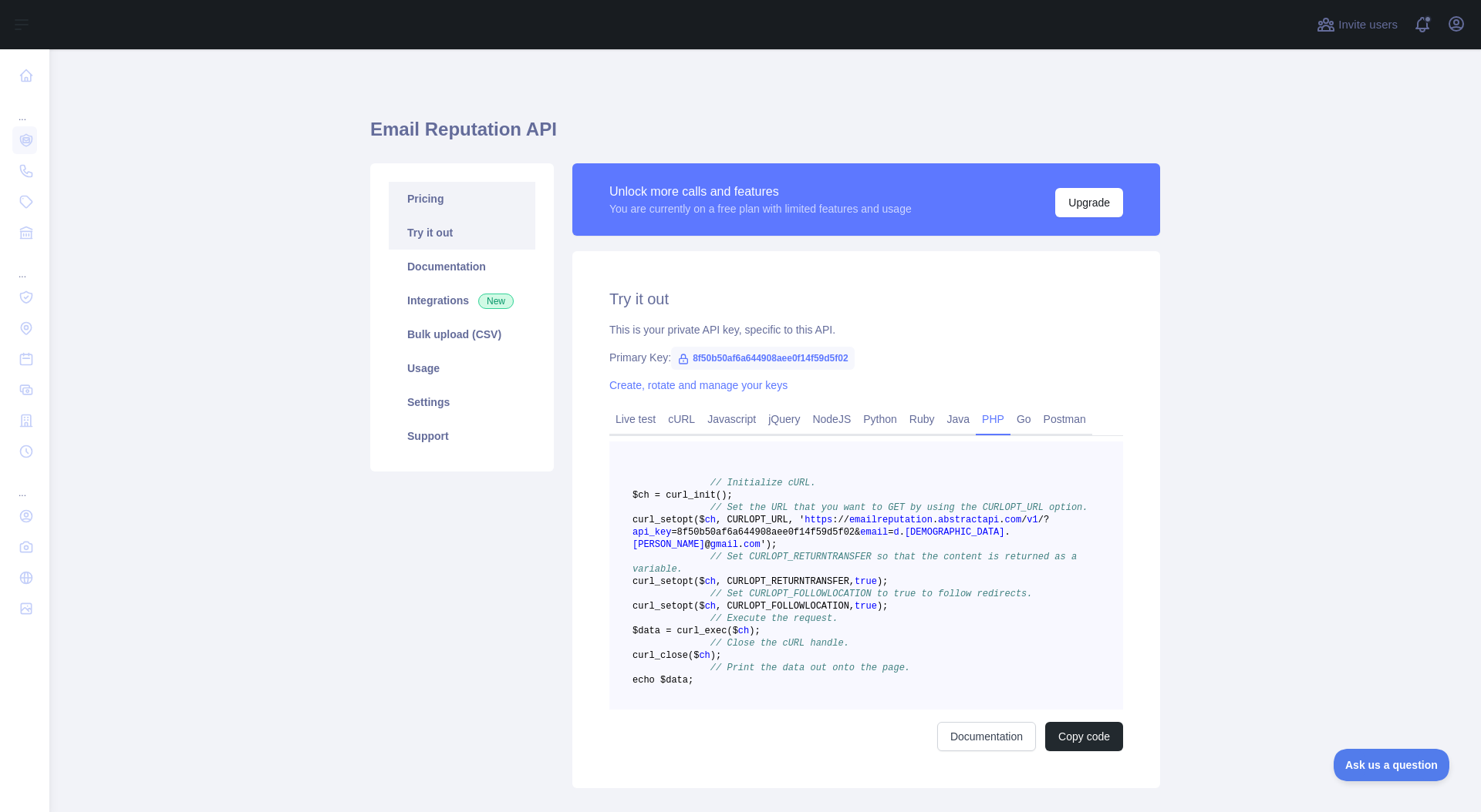
click at [424, 197] on link "Pricing" at bounding box center [462, 199] width 147 height 34
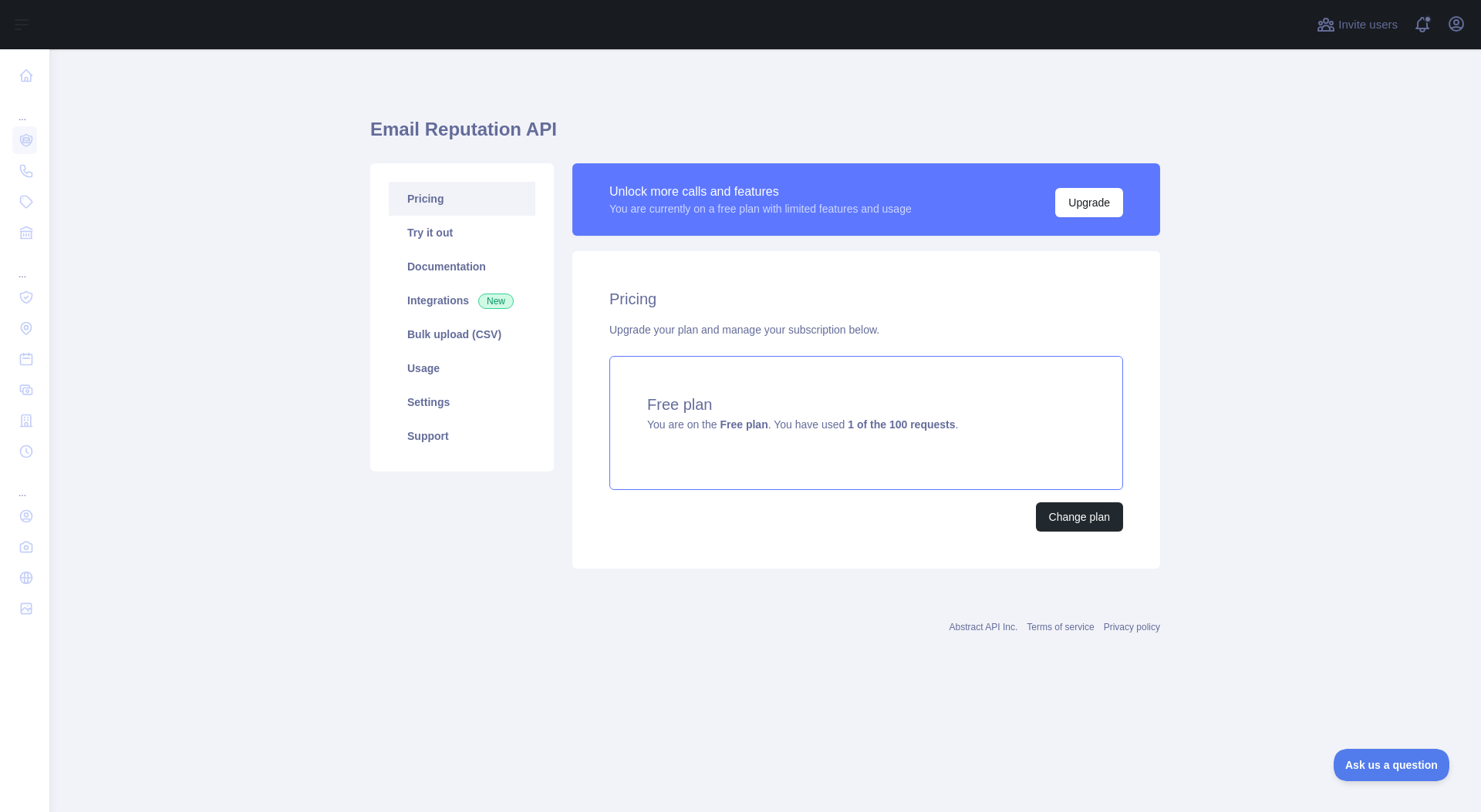
click at [849, 423] on span "You are on the Free plan . You have used 1 of the 100 requests ." at bounding box center [802, 424] width 311 height 12
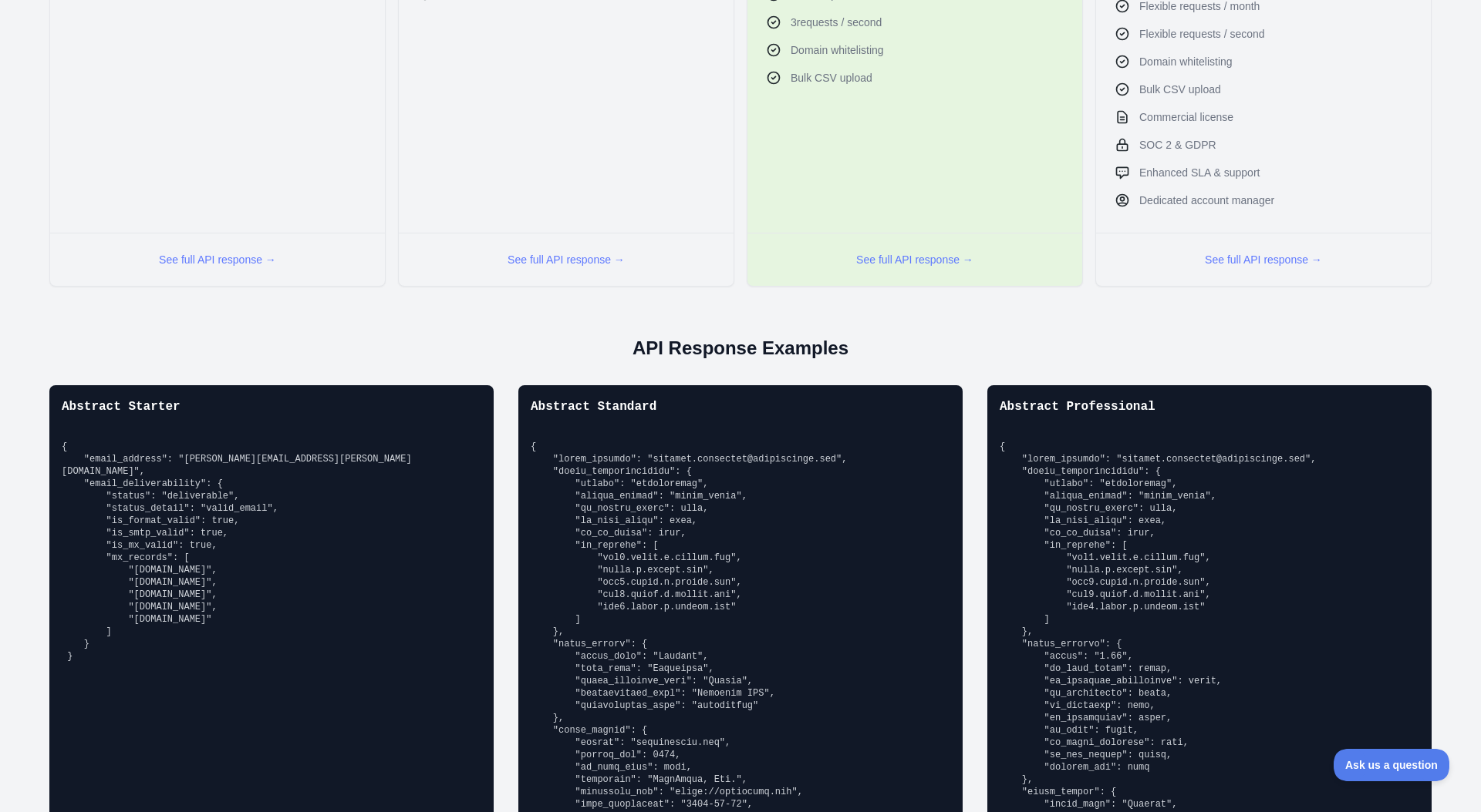
scroll to position [799, 0]
click at [246, 498] on pre "{ "email_address": "richard.hendricks@abstractapi.com", "email_deliverability":…" at bounding box center [272, 551] width 419 height 222
click at [210, 526] on pre "{ "email_address": "richard.hendricks@abstractapi.com", "email_deliverability":…" at bounding box center [272, 551] width 419 height 222
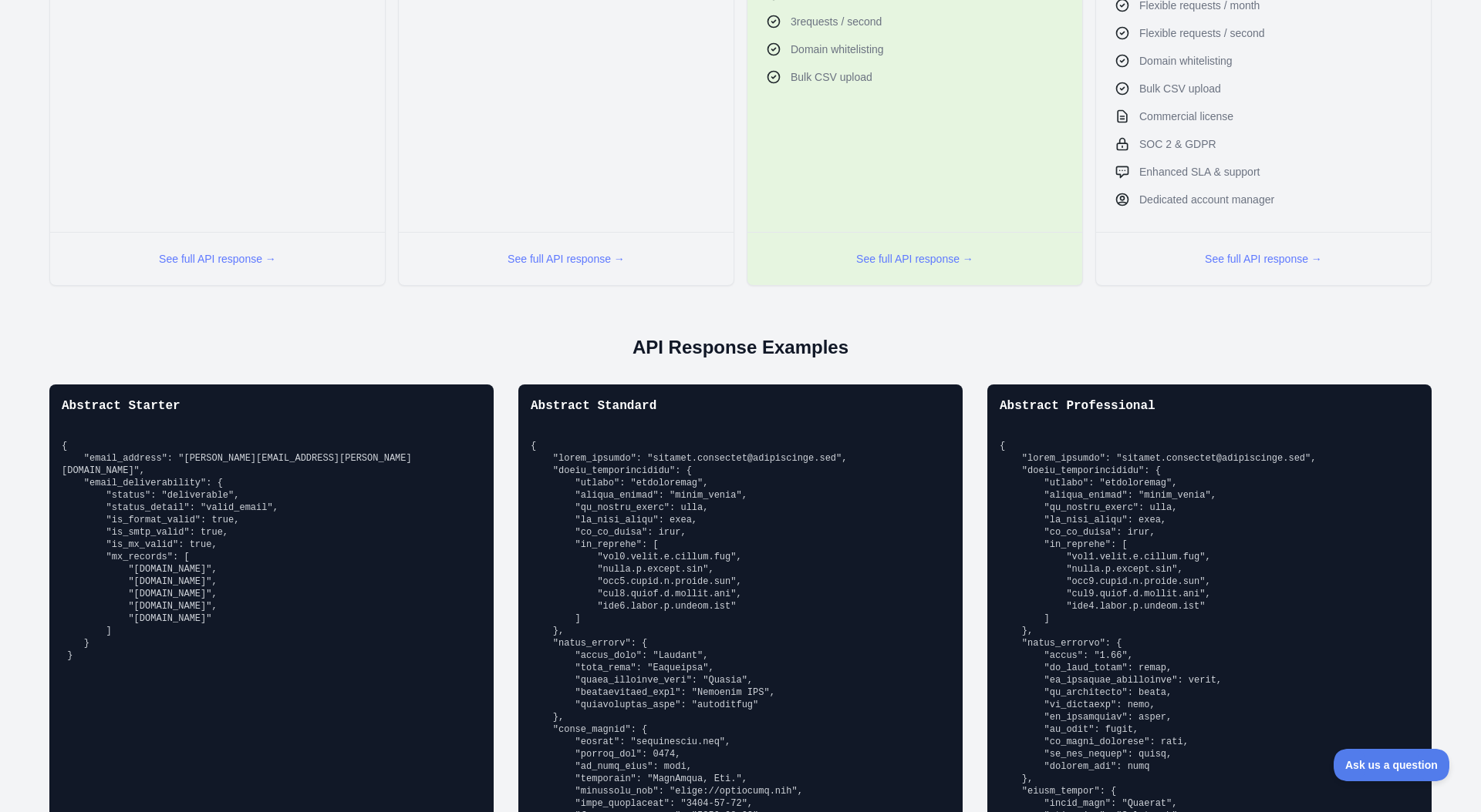
click at [219, 517] on pre "{ "email_address": "richard.hendricks@abstractapi.com", "email_deliverability":…" at bounding box center [272, 551] width 419 height 222
click at [217, 531] on pre "{ "email_address": "richard.hendricks@abstractapi.com", "email_deliverability":…" at bounding box center [272, 551] width 419 height 222
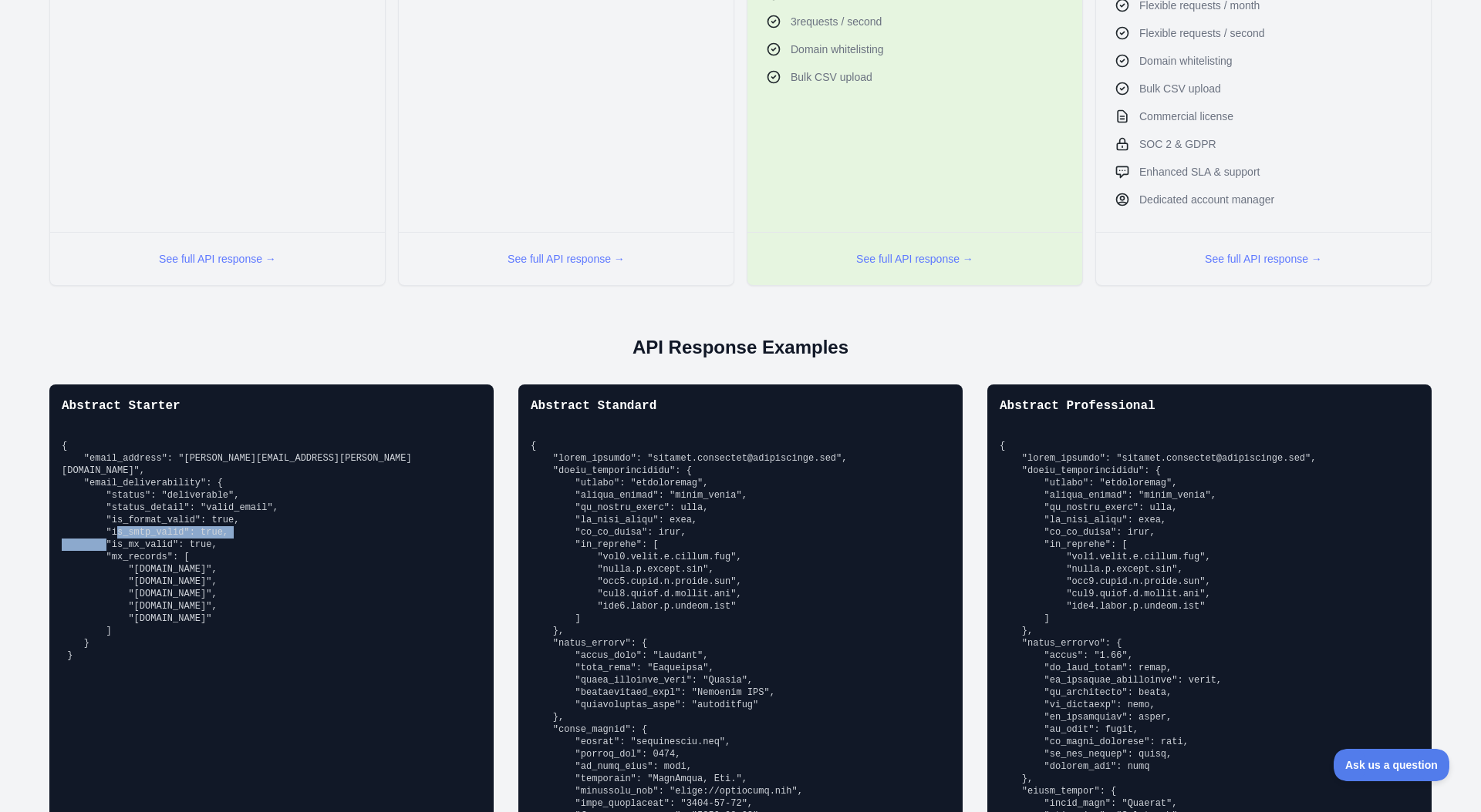
click at [243, 531] on pre "{ "email_address": "richard.hendricks@abstractapi.com", "email_deliverability":…" at bounding box center [272, 551] width 419 height 222
